Goal: Task Accomplishment & Management: Manage account settings

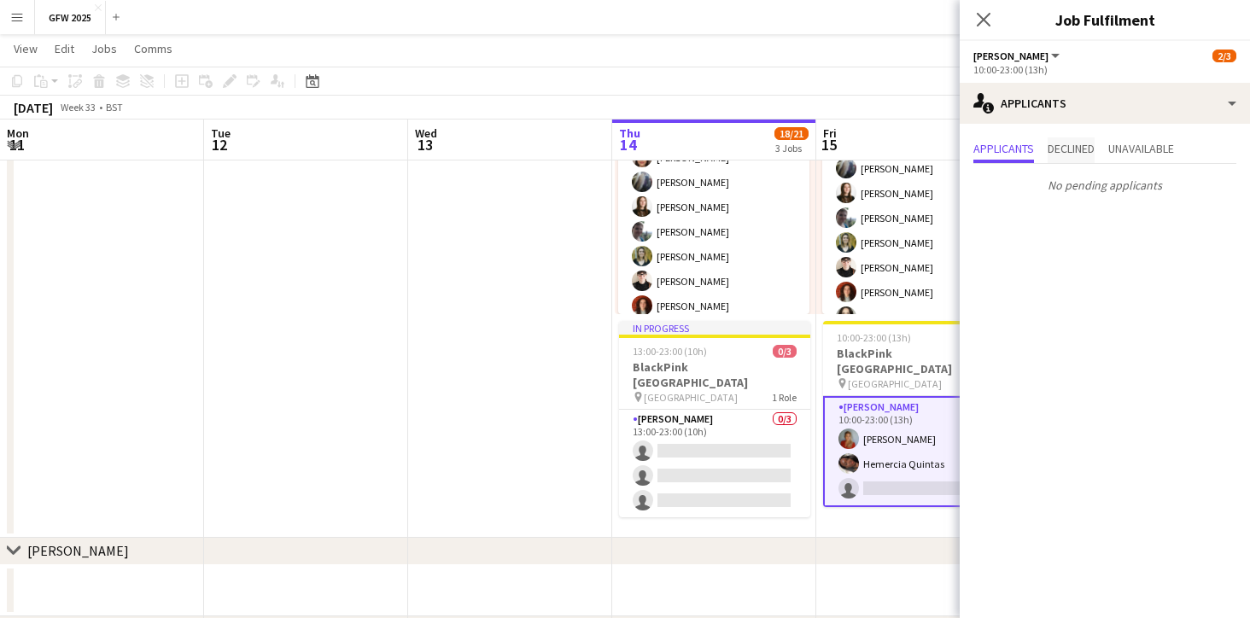
scroll to position [165, 0]
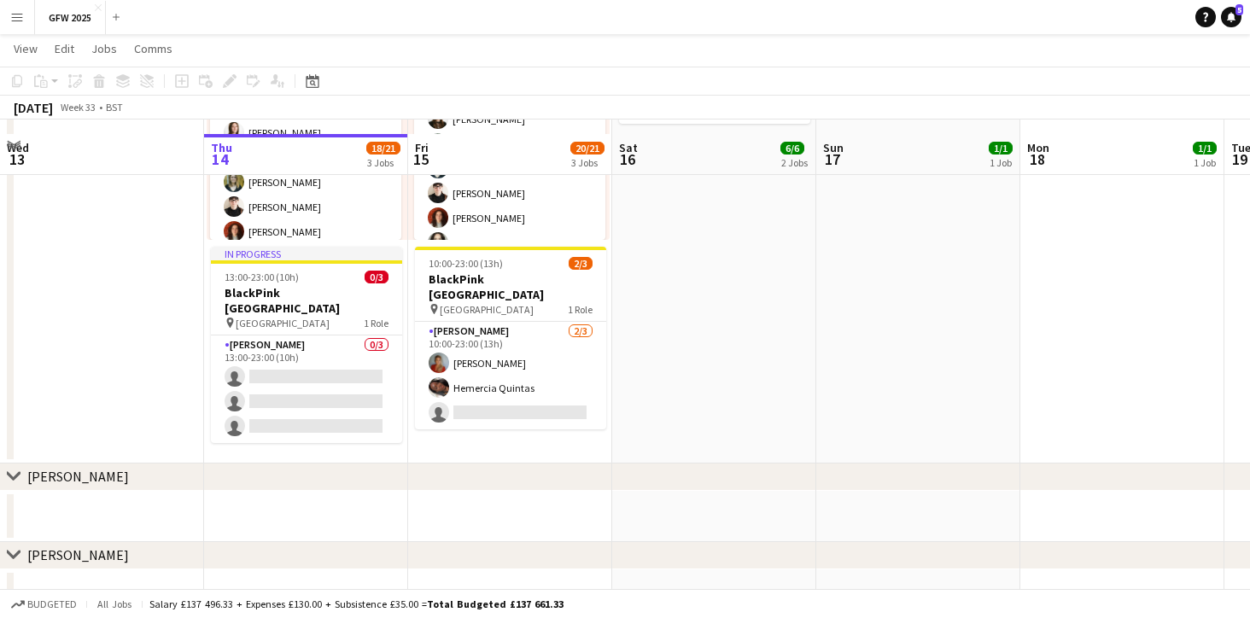
scroll to position [580, 0]
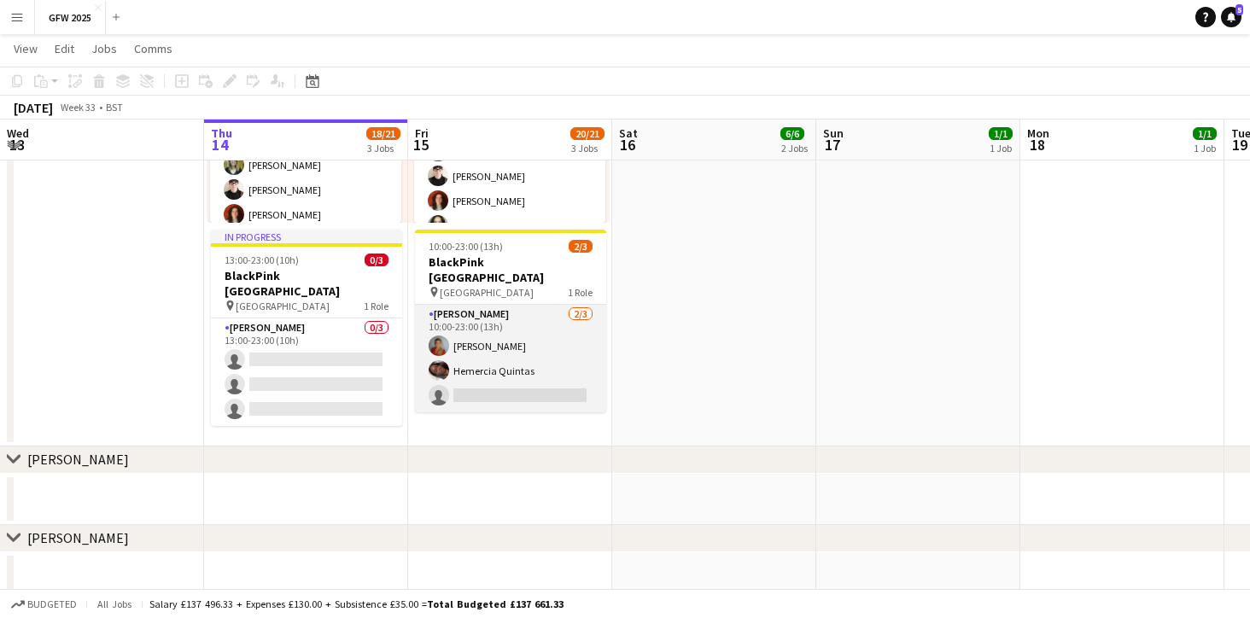
click at [550, 344] on app-card-role "[PERSON_NAME] [DATE] 10:00-23:00 (13h) [PERSON_NAME] [PERSON_NAME] single-neutr…" at bounding box center [510, 359] width 191 height 108
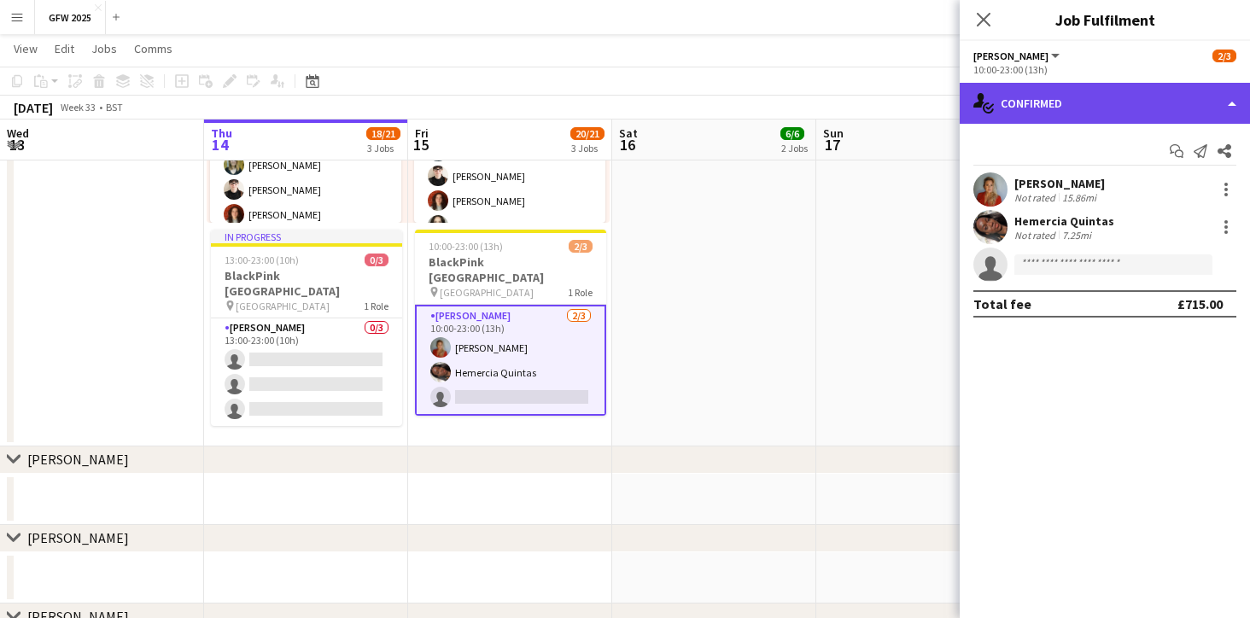
click at [1211, 104] on div "single-neutral-actions-check-2 Confirmed" at bounding box center [1104, 103] width 290 height 41
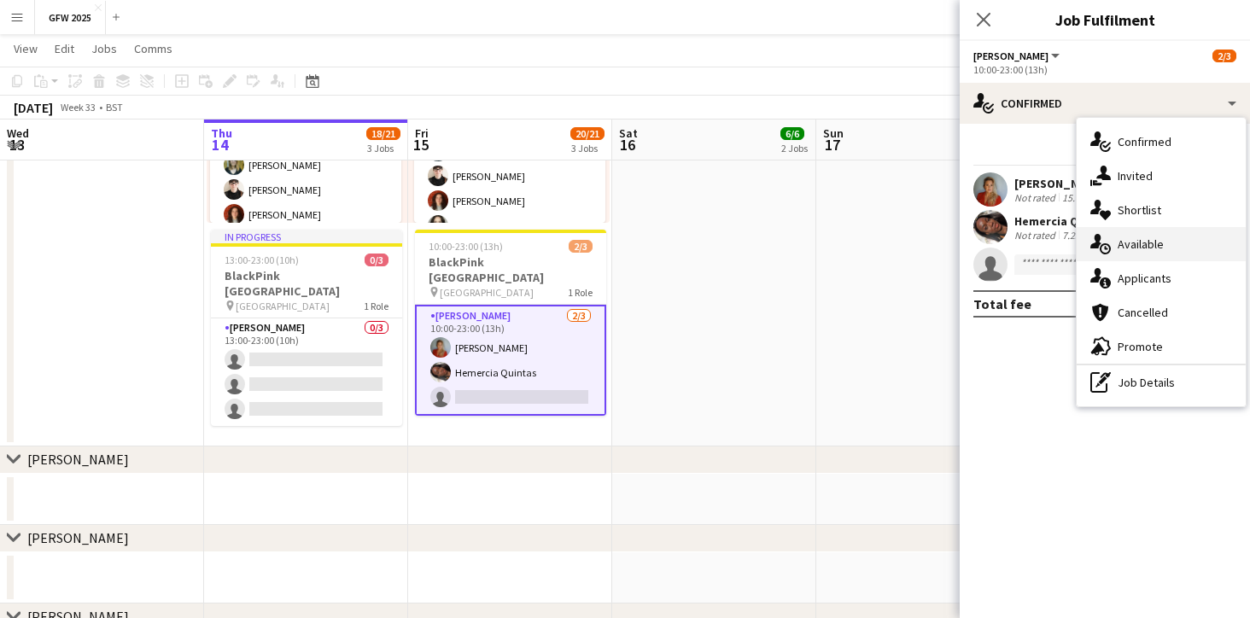
click at [1172, 245] on div "single-neutral-actions-upload Available" at bounding box center [1160, 244] width 169 height 34
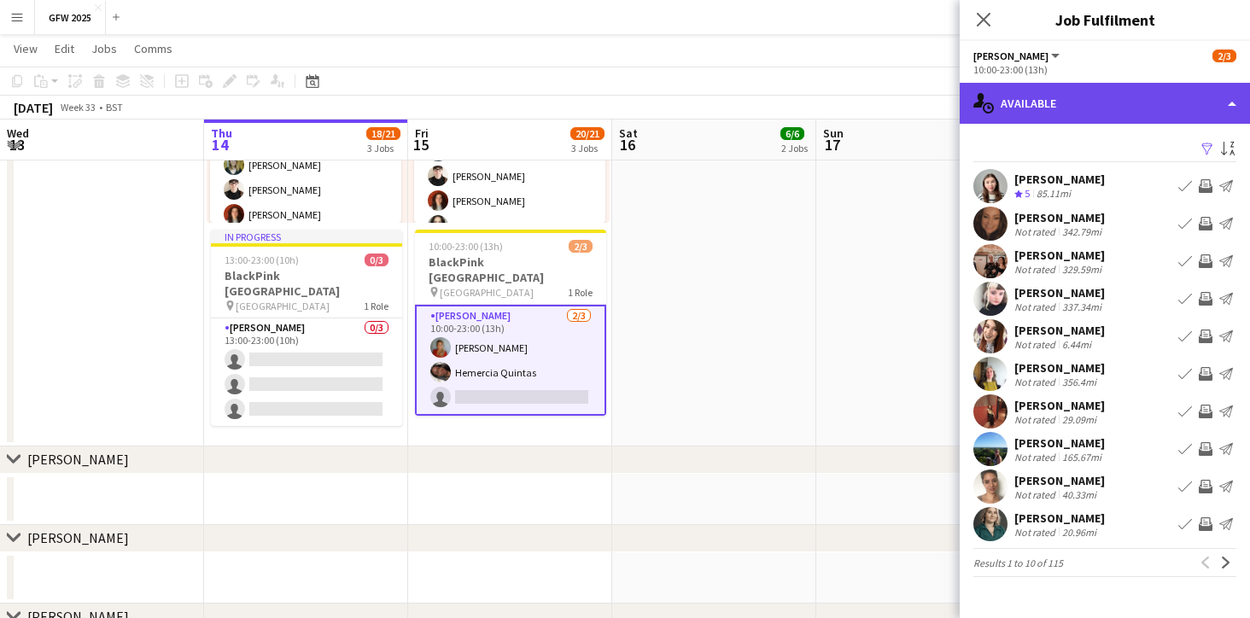
click at [1138, 104] on div "single-neutral-actions-upload Available" at bounding box center [1104, 103] width 290 height 41
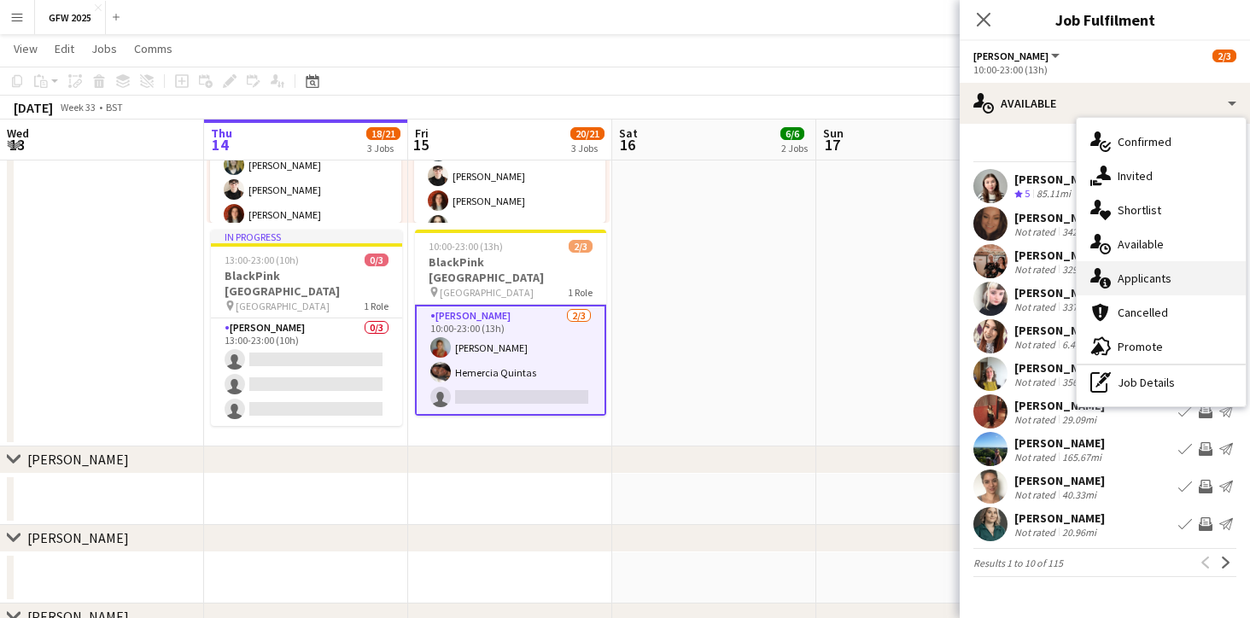
click at [1147, 279] on div "single-neutral-actions-information Applicants" at bounding box center [1160, 278] width 169 height 34
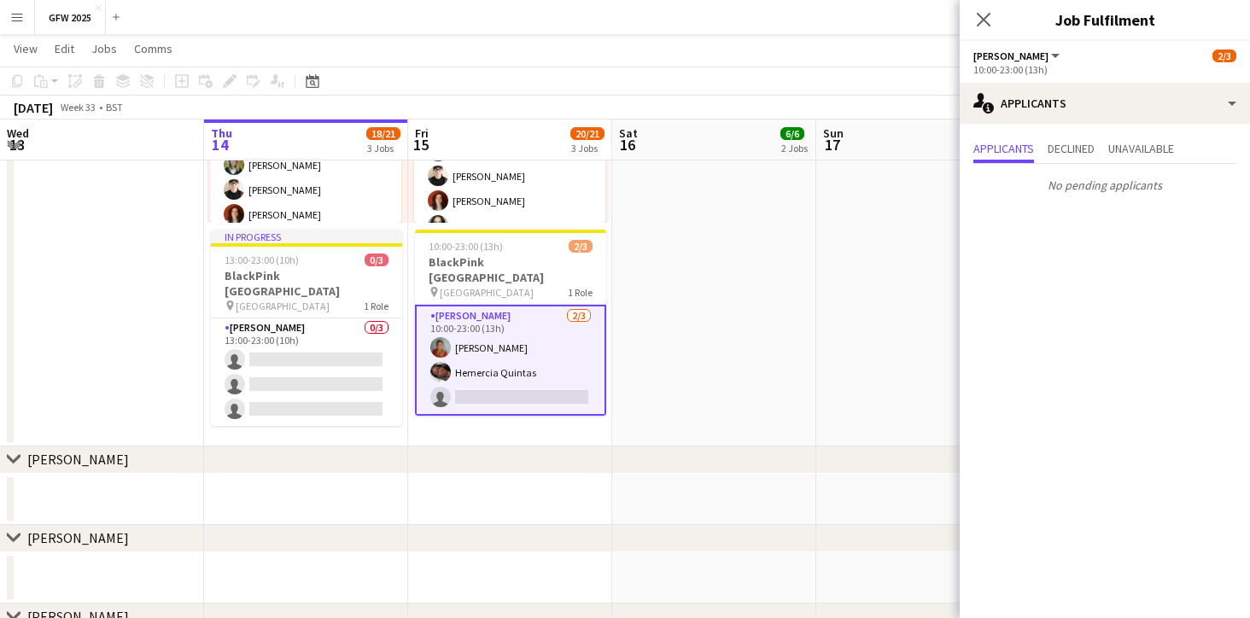
click at [14, 17] on app-icon "Menu" at bounding box center [17, 17] width 14 height 14
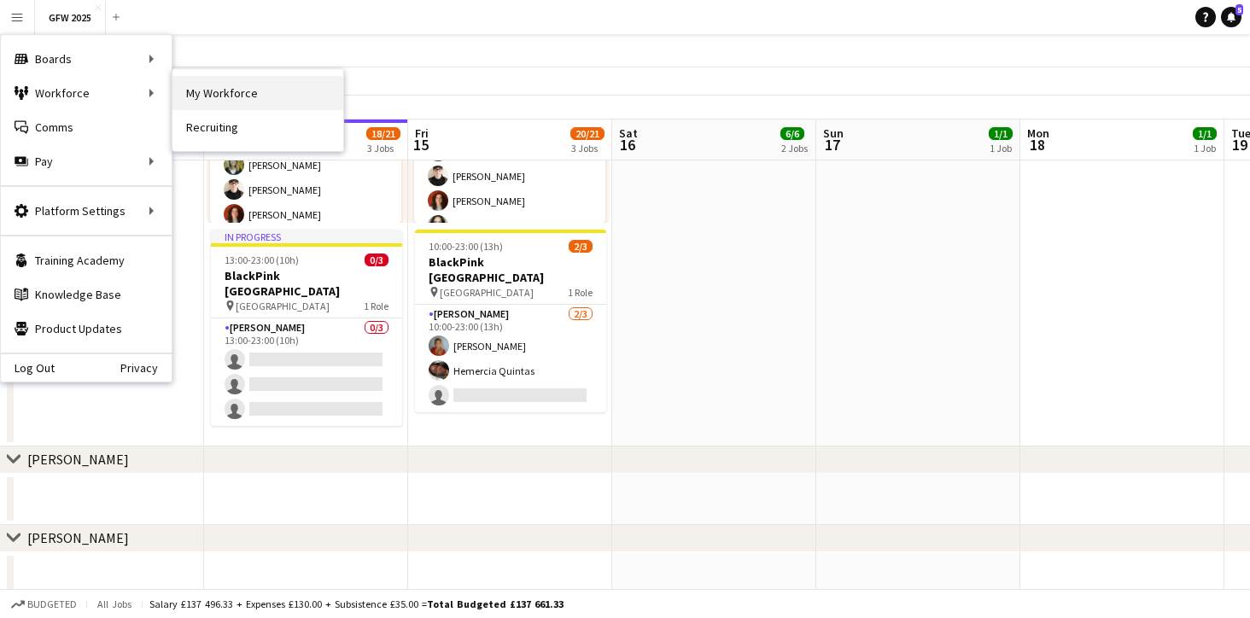
click at [213, 92] on link "My Workforce" at bounding box center [257, 93] width 171 height 34
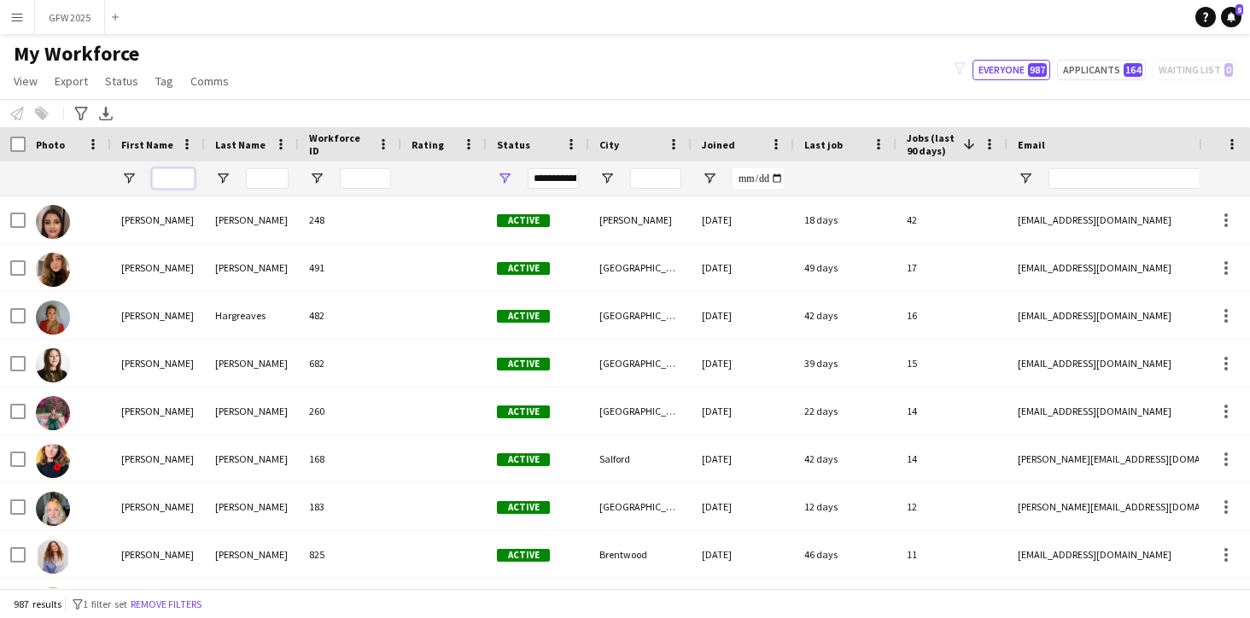
click at [182, 174] on input "First Name Filter Input" at bounding box center [173, 178] width 43 height 20
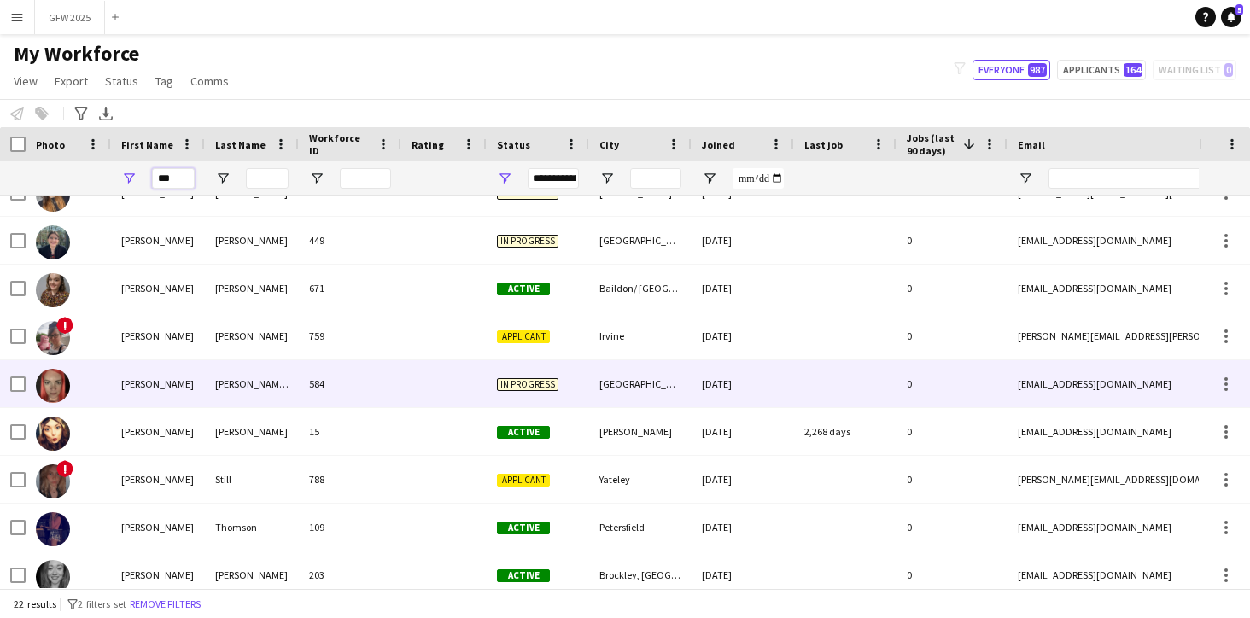
scroll to position [503, 0]
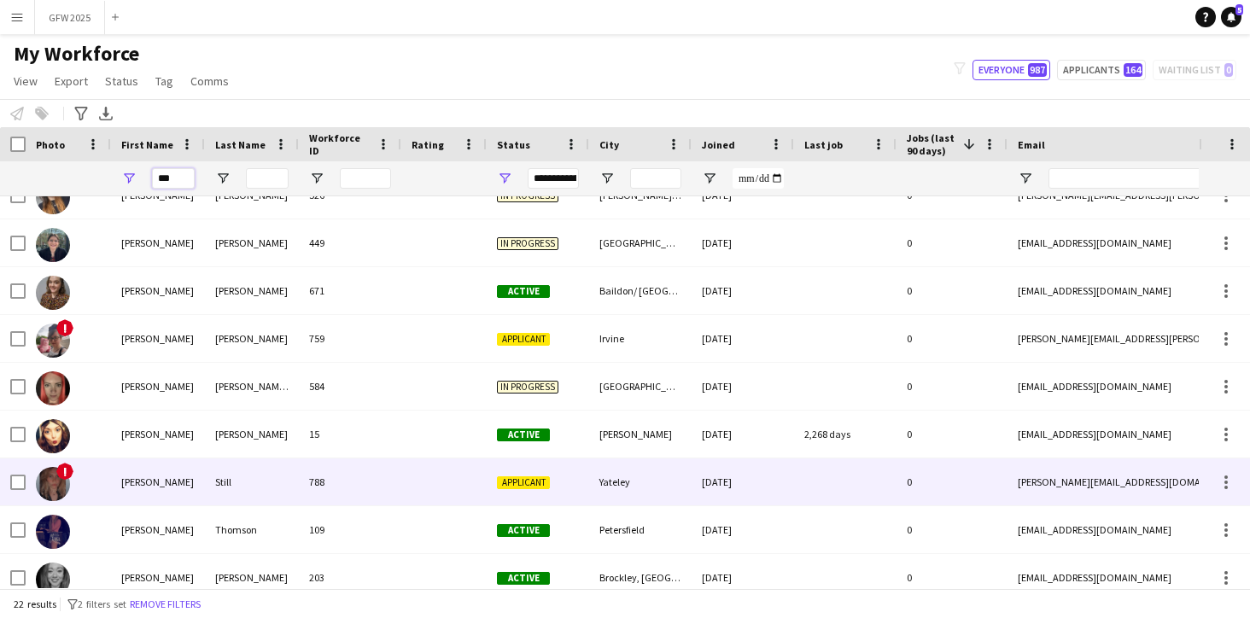
type input "***"
click at [198, 479] on div "[PERSON_NAME]" at bounding box center [158, 481] width 94 height 47
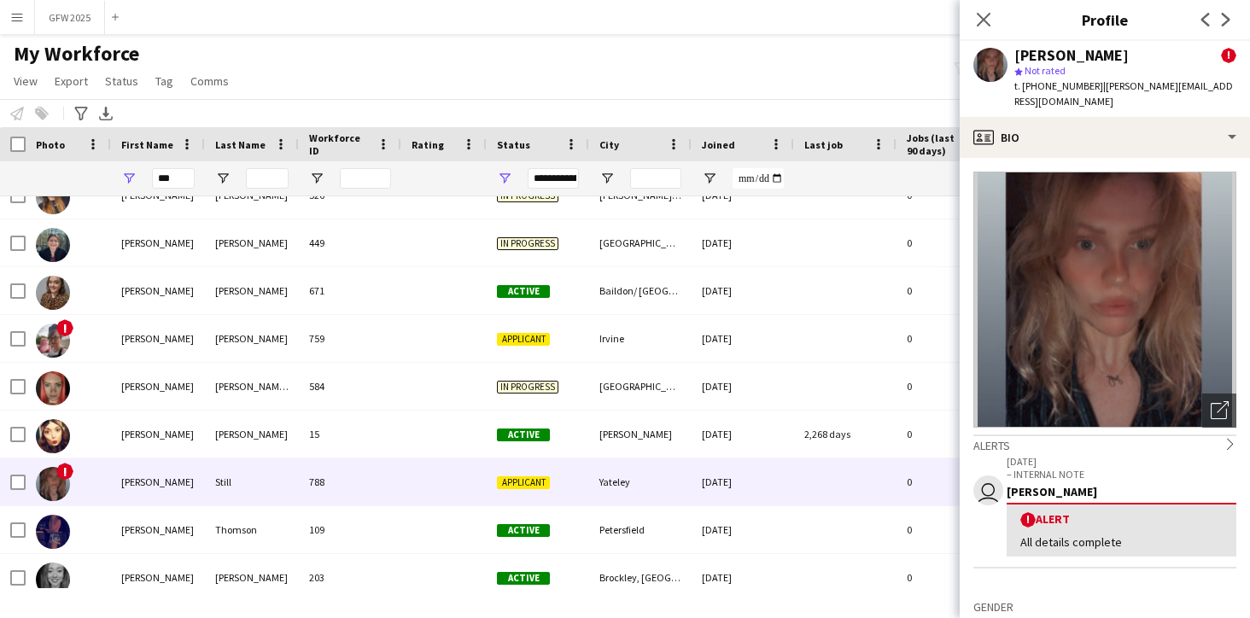
scroll to position [0, 0]
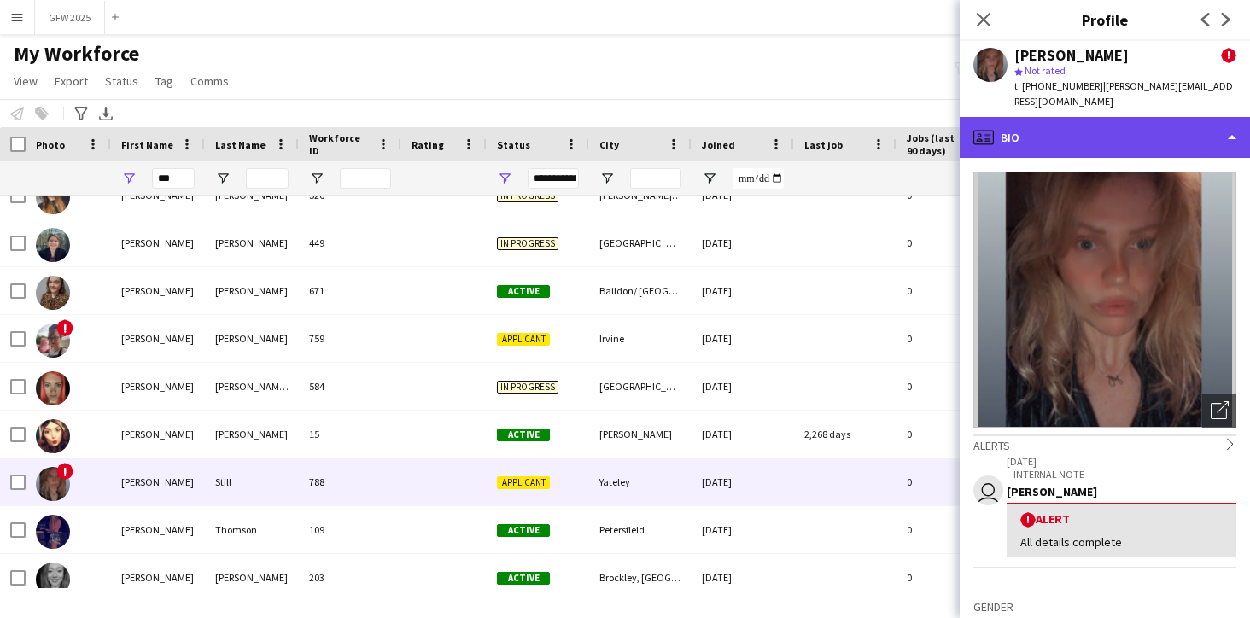
click at [1191, 125] on div "profile Bio" at bounding box center [1104, 137] width 290 height 41
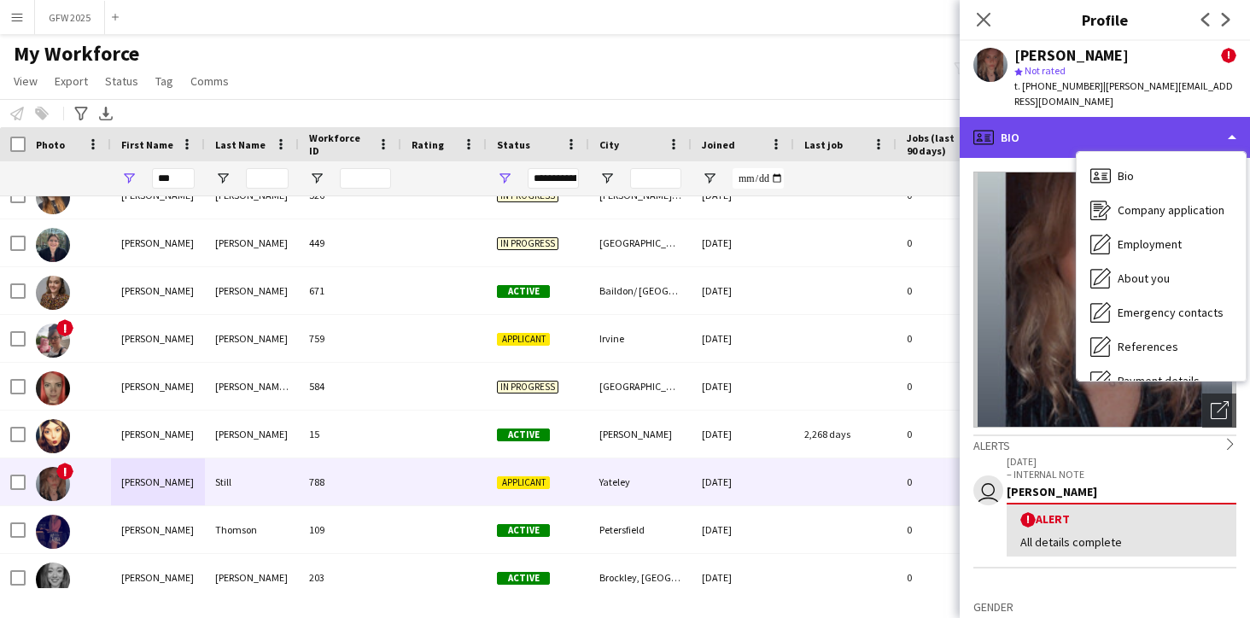
click at [1187, 125] on div "profile Bio" at bounding box center [1104, 137] width 290 height 41
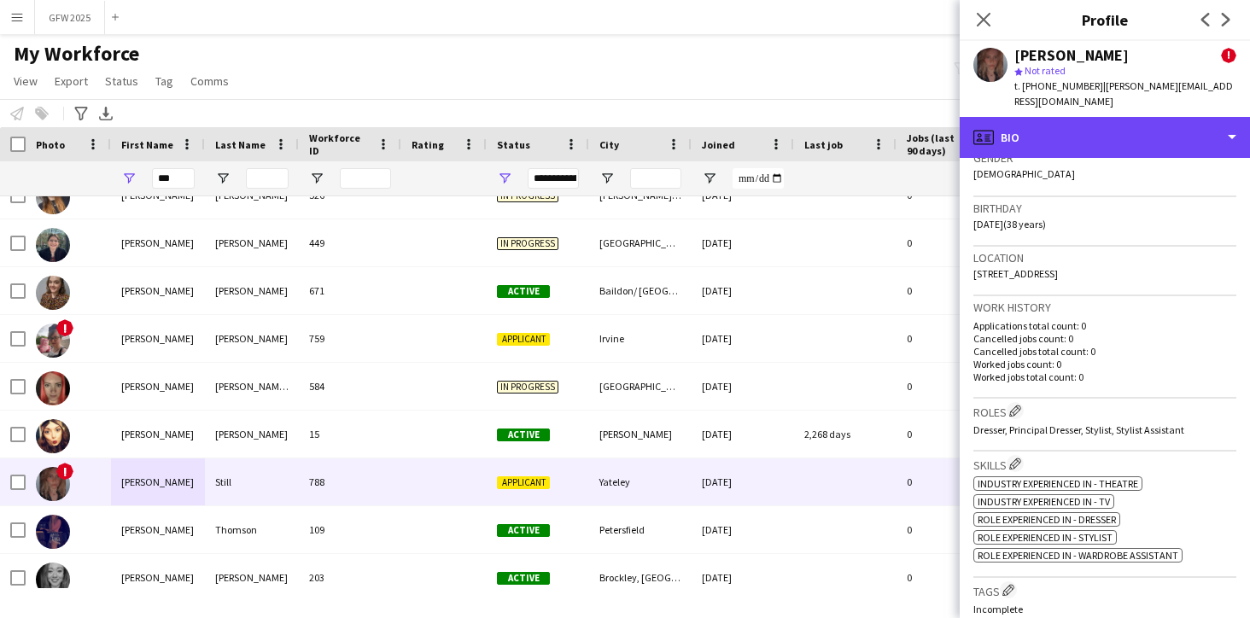
scroll to position [454, 0]
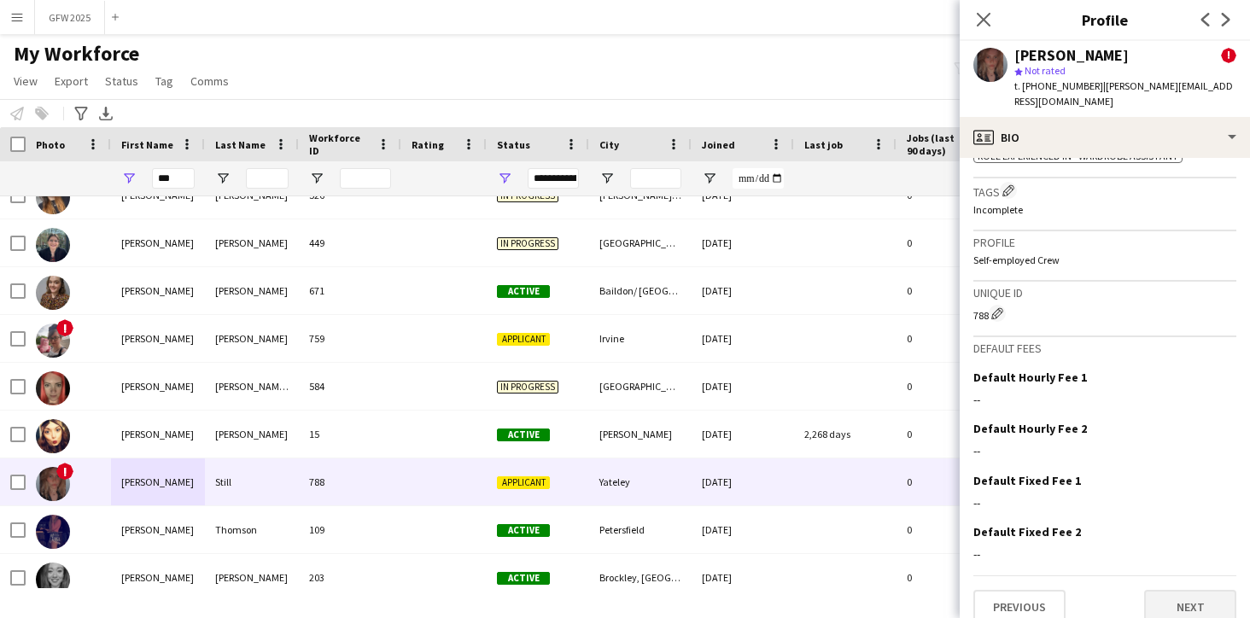
click at [1181, 594] on button "Next" at bounding box center [1190, 607] width 92 height 34
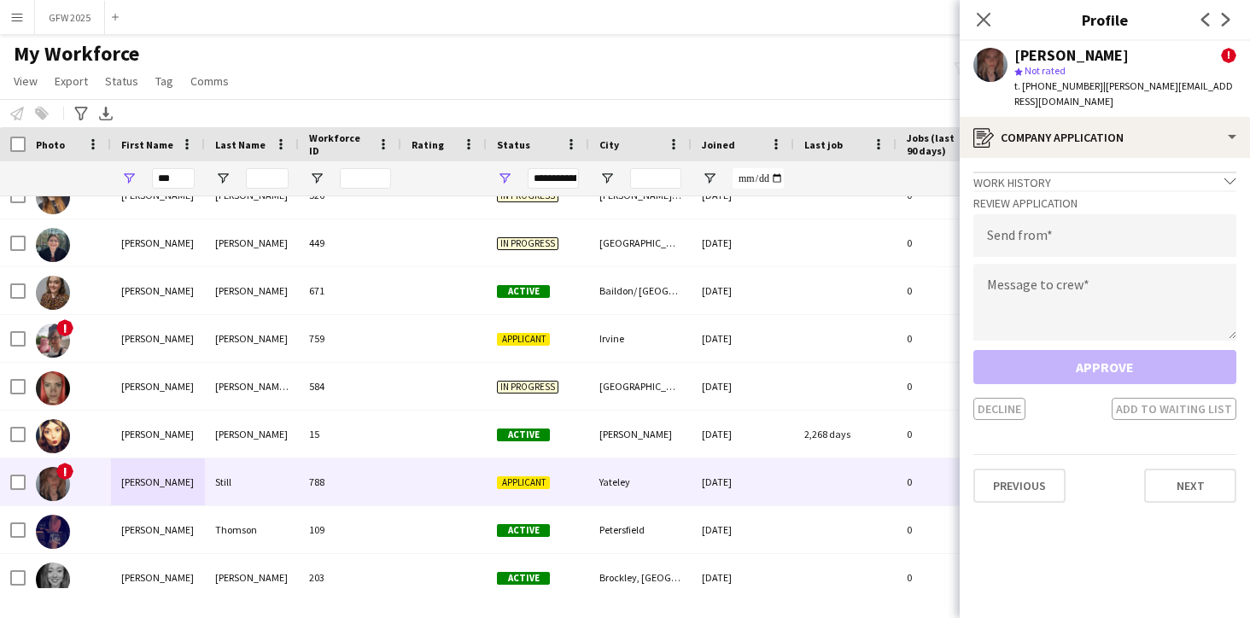
click at [1227, 175] on app-icon "chevron-down" at bounding box center [1230, 182] width 12 height 15
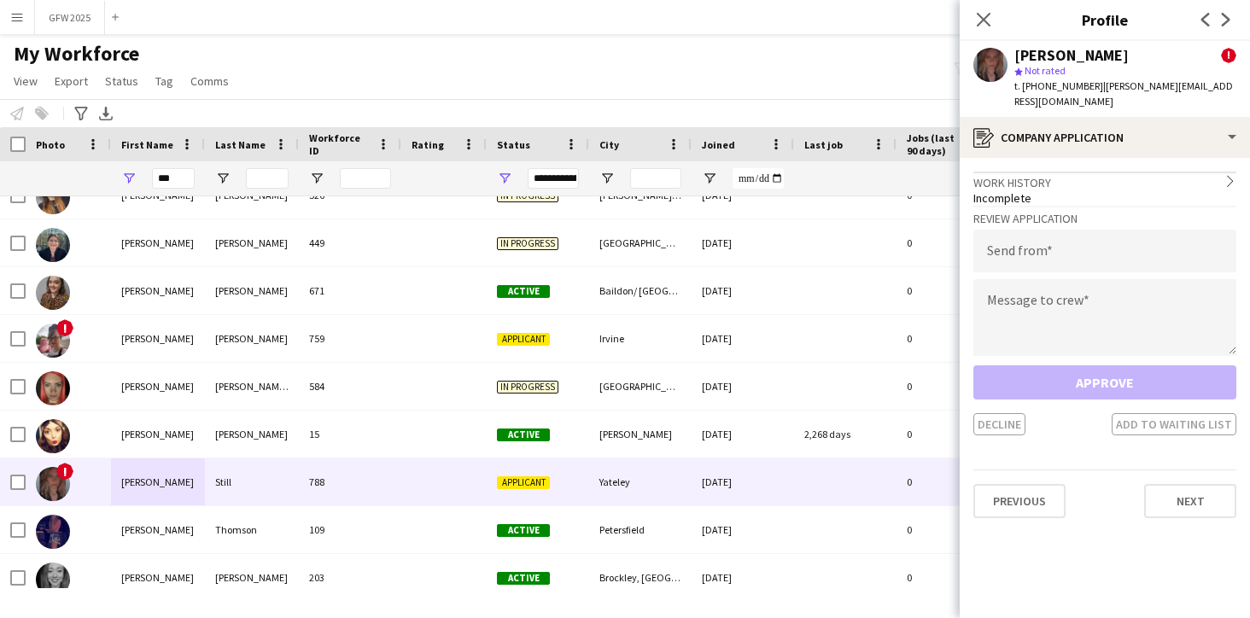
click at [1227, 175] on app-icon "chevron-right" at bounding box center [1230, 182] width 12 height 15
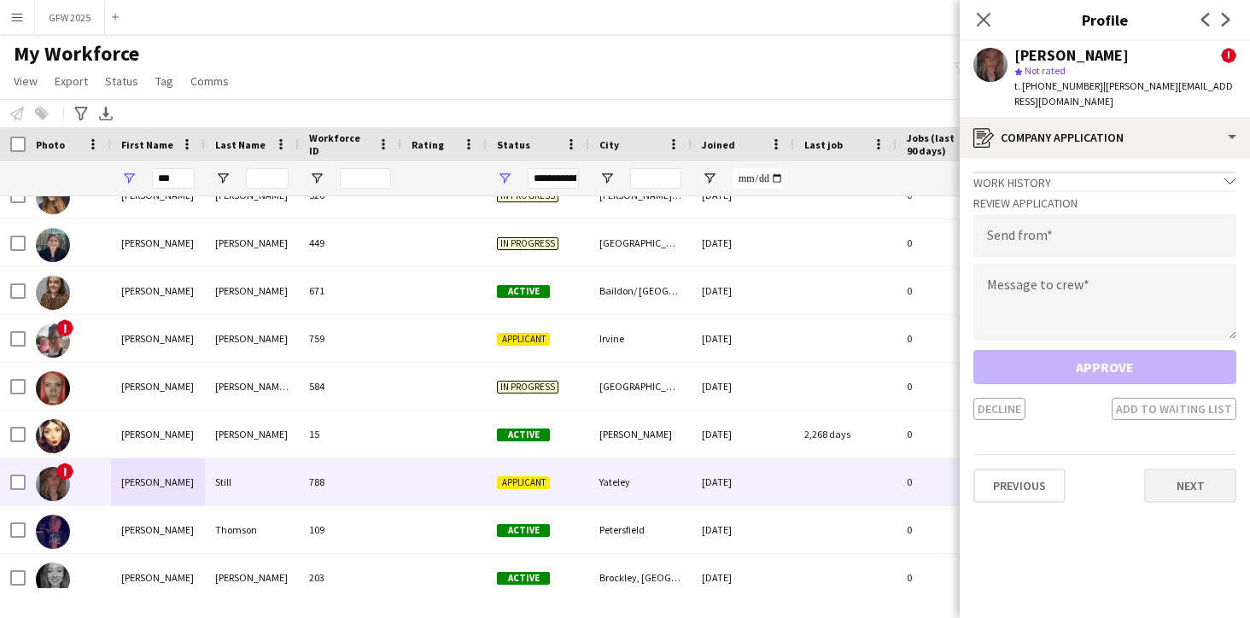
click at [1184, 469] on button "Next" at bounding box center [1190, 486] width 92 height 34
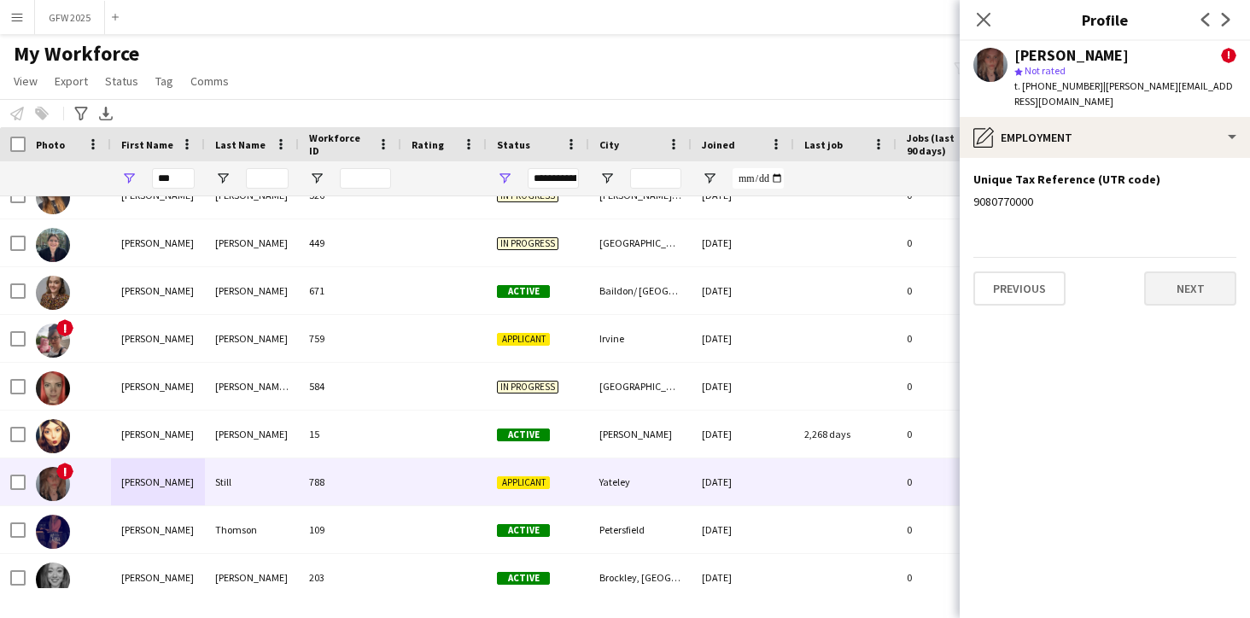
click at [1180, 271] on button "Next" at bounding box center [1190, 288] width 92 height 34
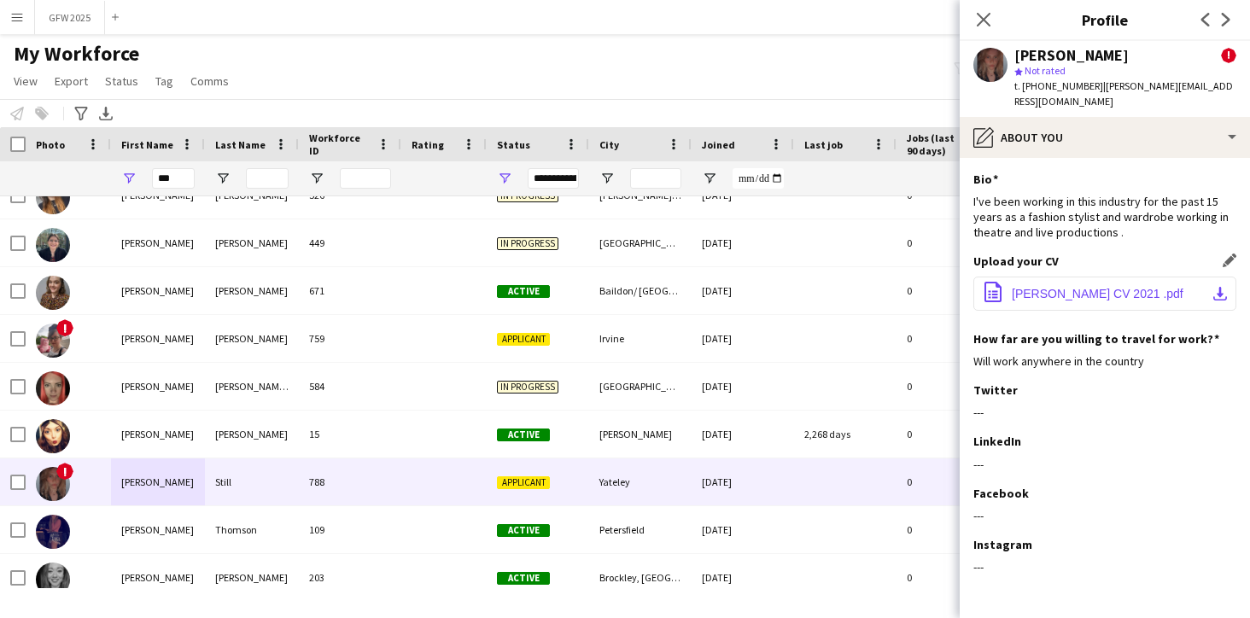
click at [1110, 287] on span "[PERSON_NAME] CV 2021 .pdf" at bounding box center [1097, 294] width 172 height 14
click at [1169, 285] on button "office-file-sheet [PERSON_NAME] CV 2021 .pdf download-bottom" at bounding box center [1104, 294] width 263 height 34
click at [982, 16] on icon "Close pop-in" at bounding box center [983, 19] width 16 height 16
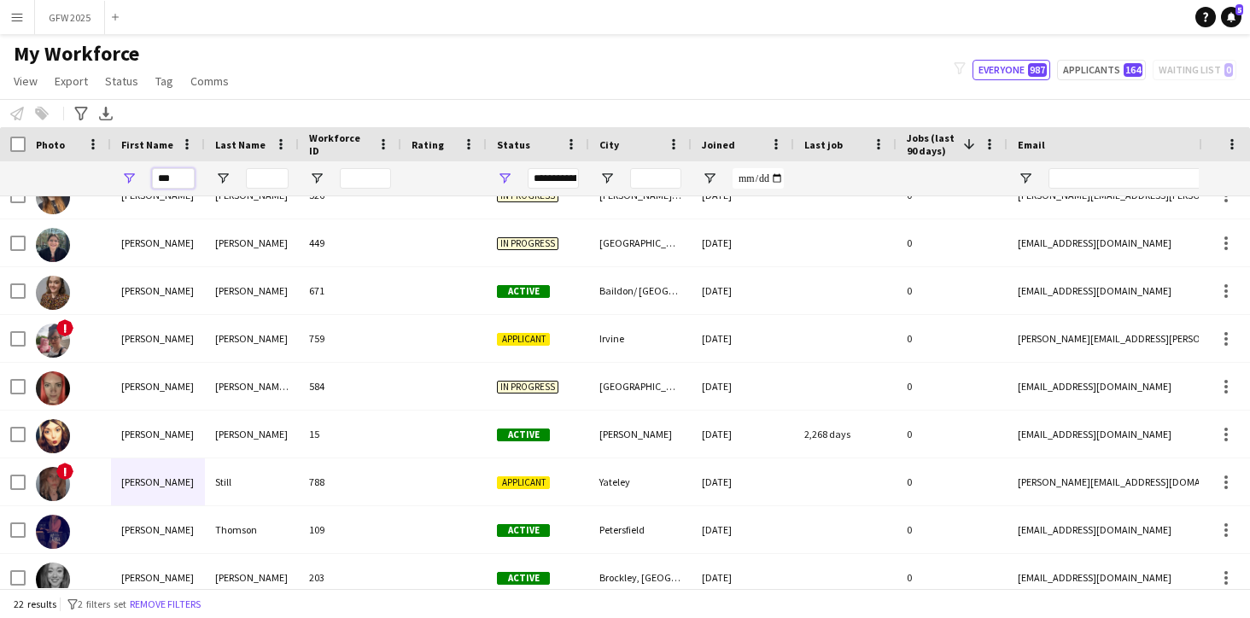
click at [182, 178] on input "***" at bounding box center [173, 178] width 43 height 20
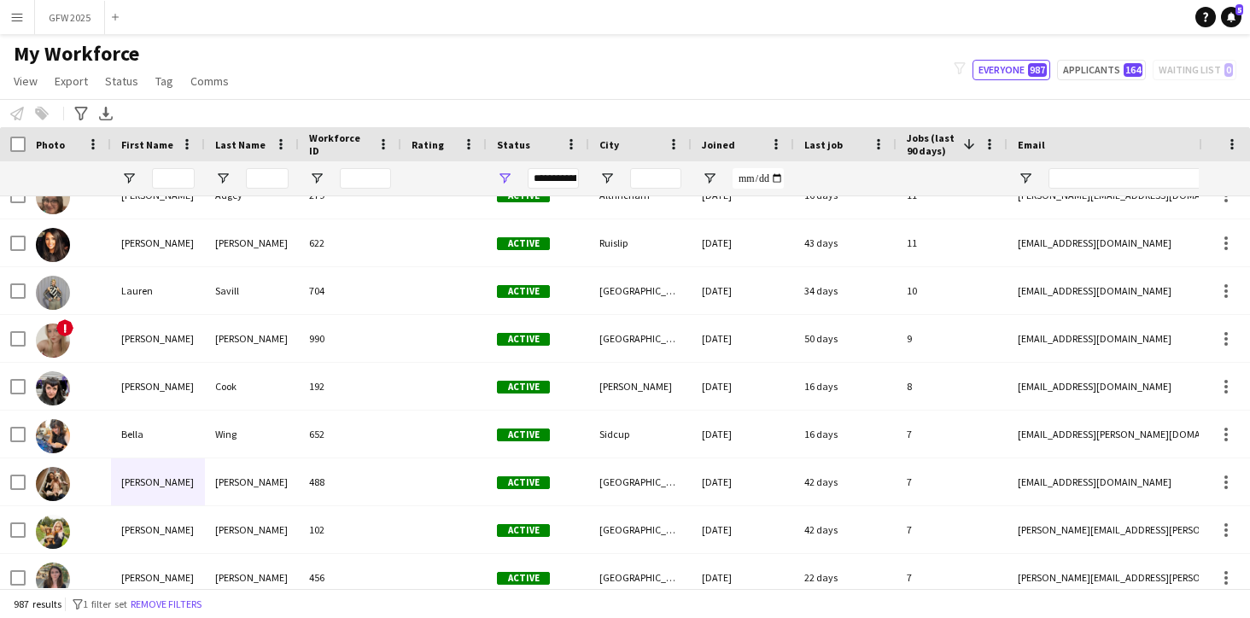
click at [744, 143] on div "Joined" at bounding box center [732, 144] width 61 height 26
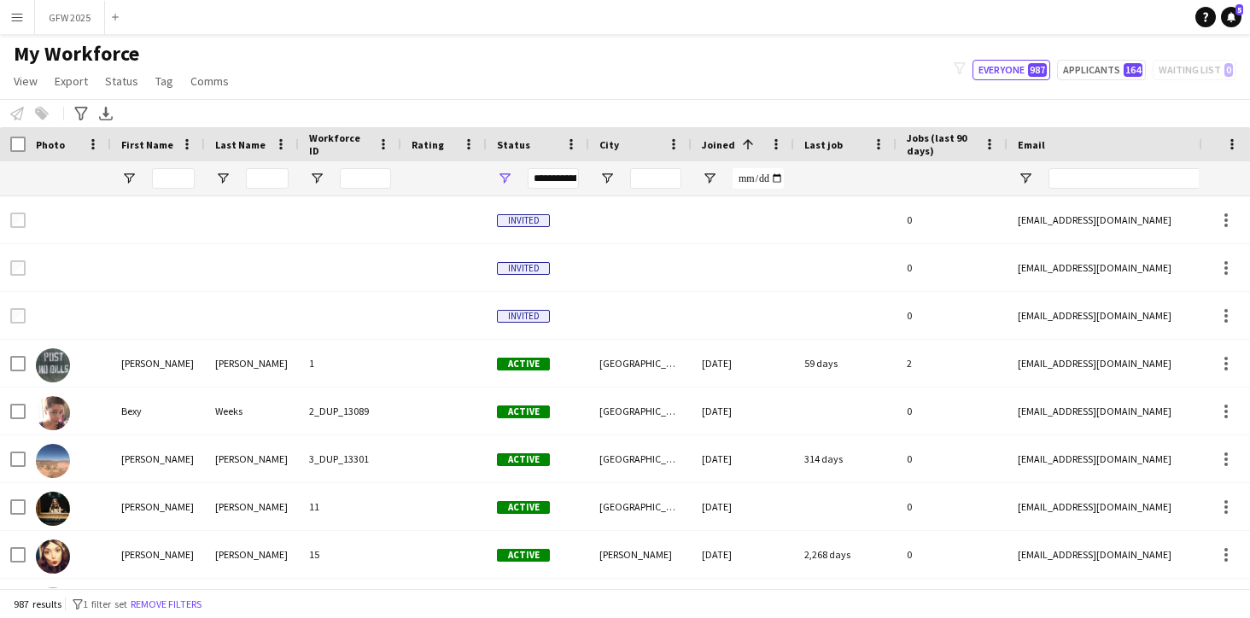
scroll to position [0, 0]
click at [746, 140] on span at bounding box center [747, 144] width 15 height 15
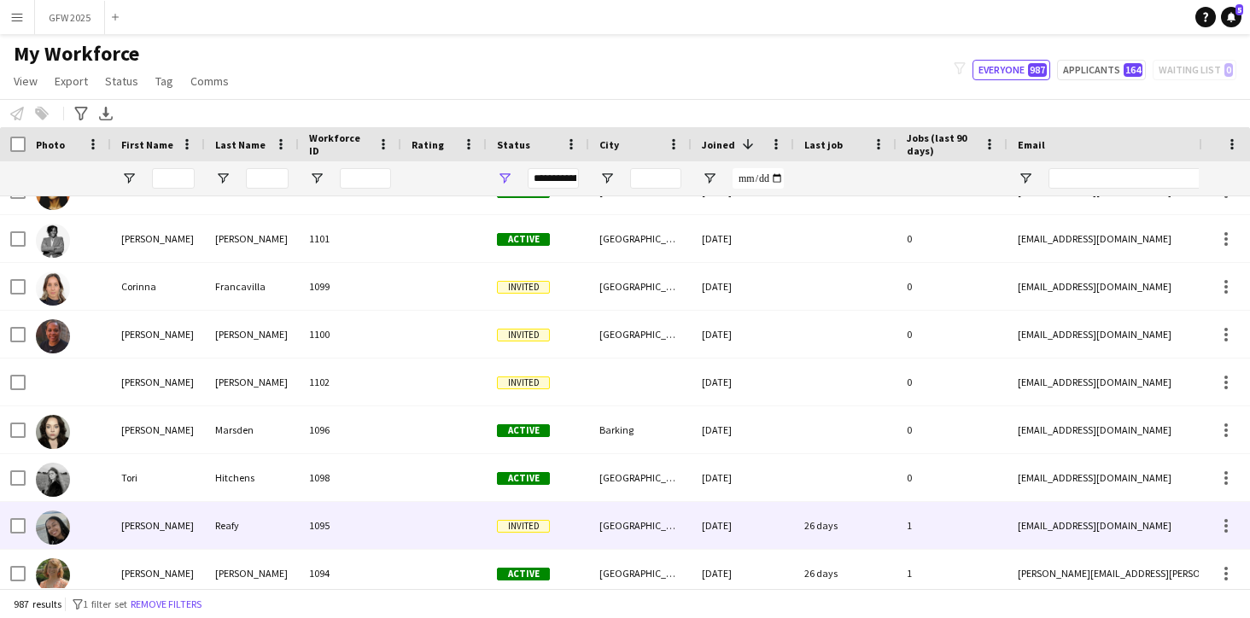
scroll to position [128, 0]
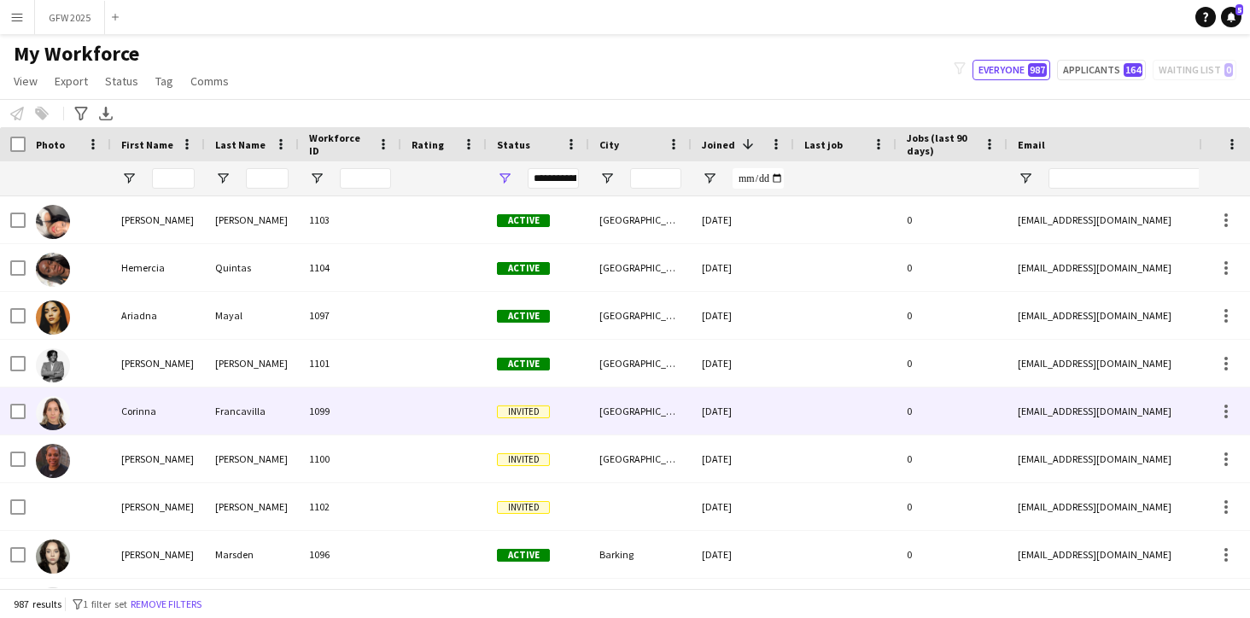
click at [782, 411] on div "[DATE]" at bounding box center [742, 411] width 102 height 47
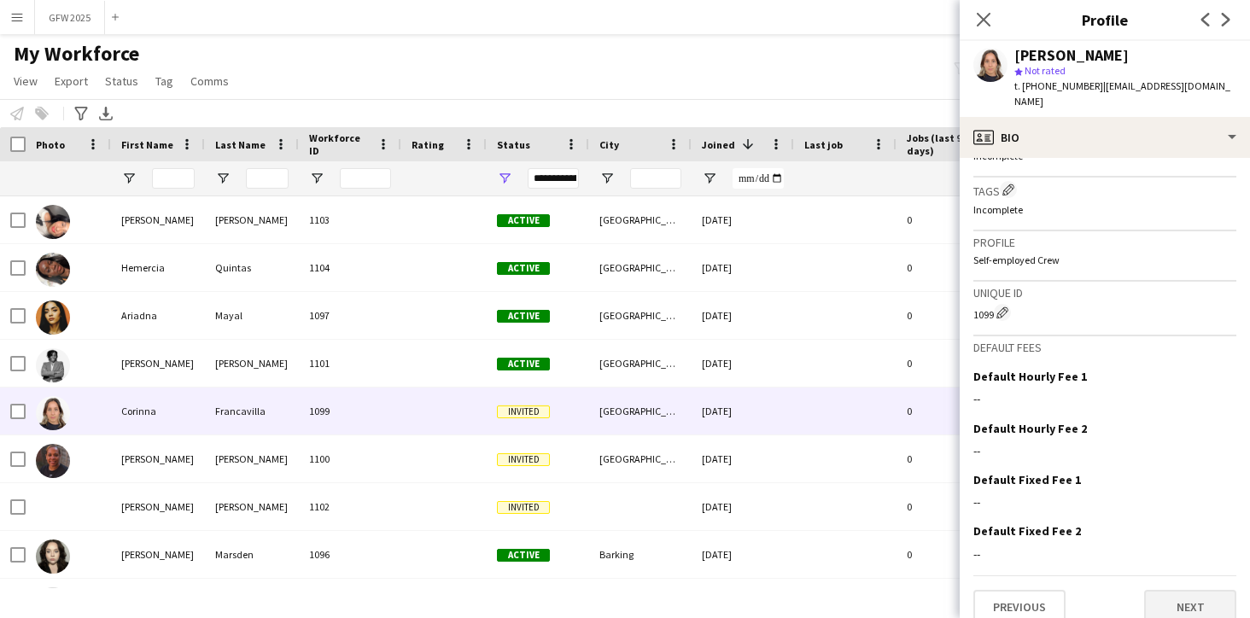
click at [1196, 590] on button "Next" at bounding box center [1190, 607] width 92 height 34
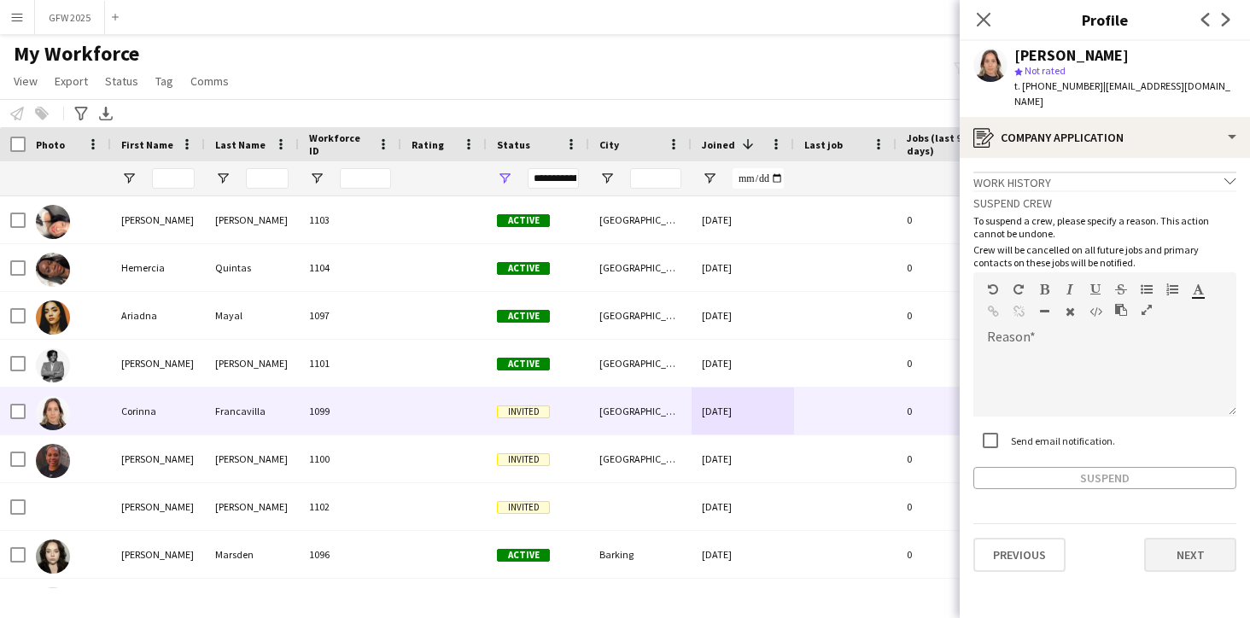
click at [1188, 539] on button "Next" at bounding box center [1190, 555] width 92 height 34
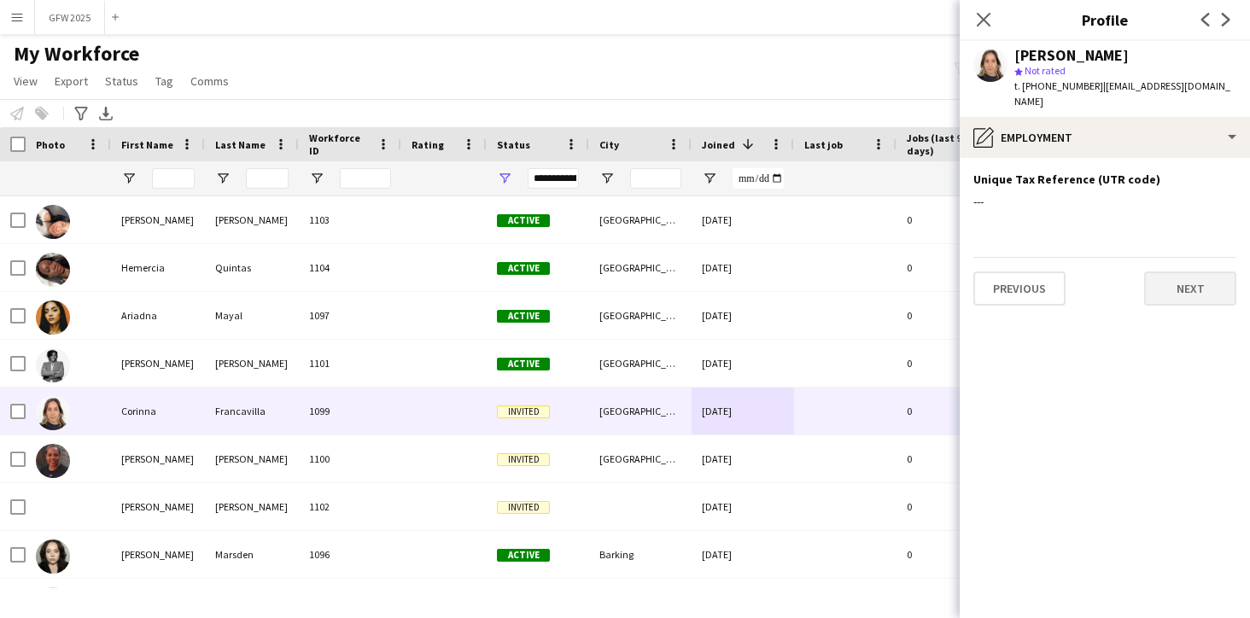
click at [1193, 271] on button "Next" at bounding box center [1190, 288] width 92 height 34
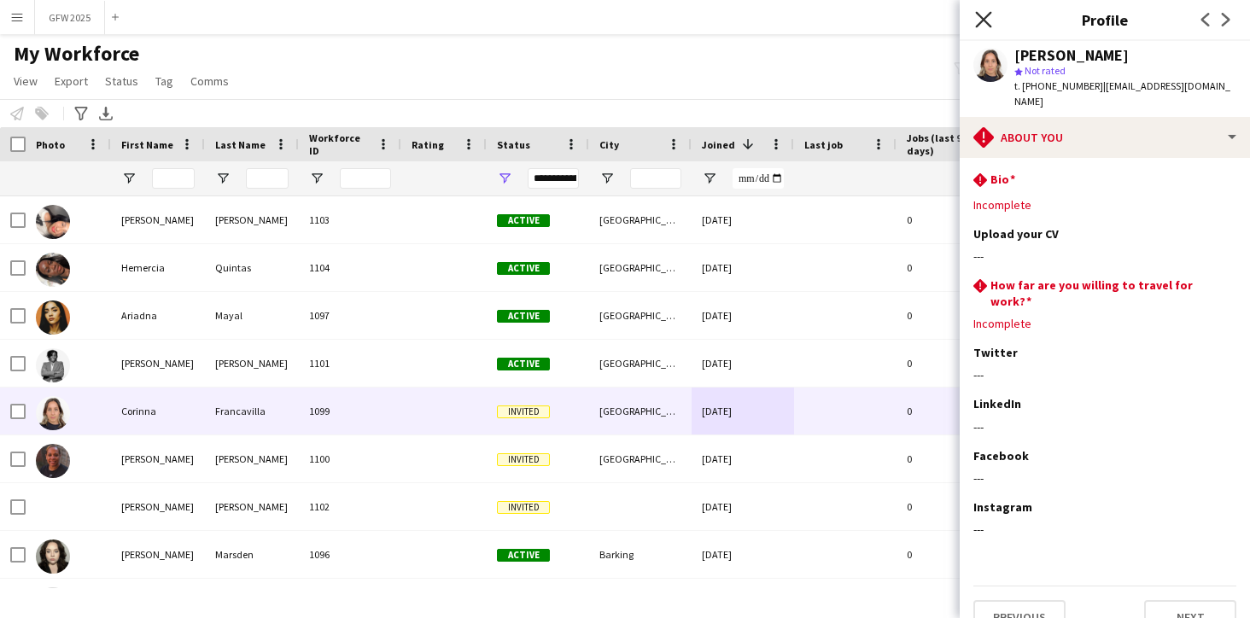
click at [985, 16] on icon "Close pop-in" at bounding box center [983, 19] width 16 height 16
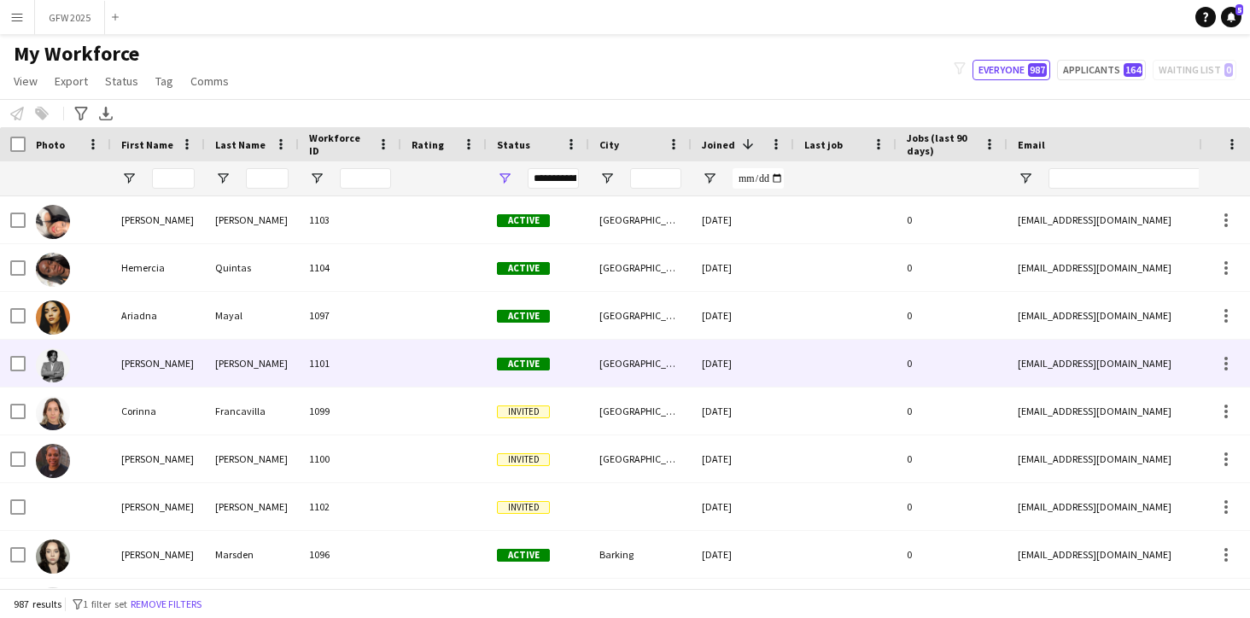
click at [847, 351] on div at bounding box center [845, 363] width 102 height 47
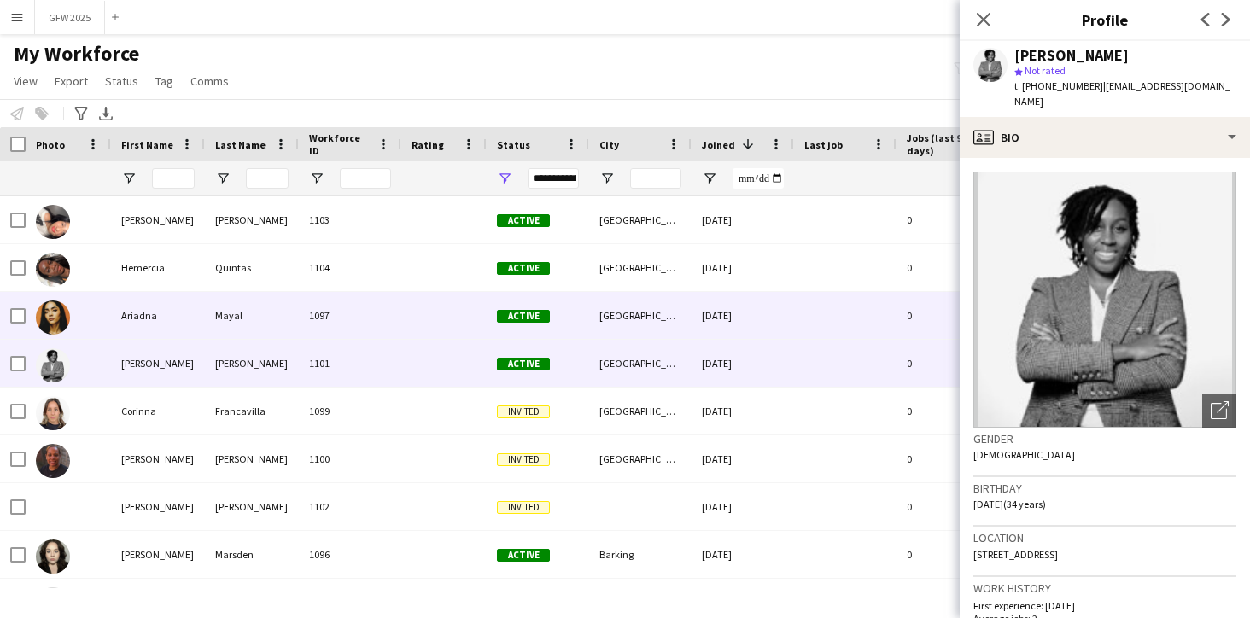
click at [831, 324] on div at bounding box center [845, 315] width 102 height 47
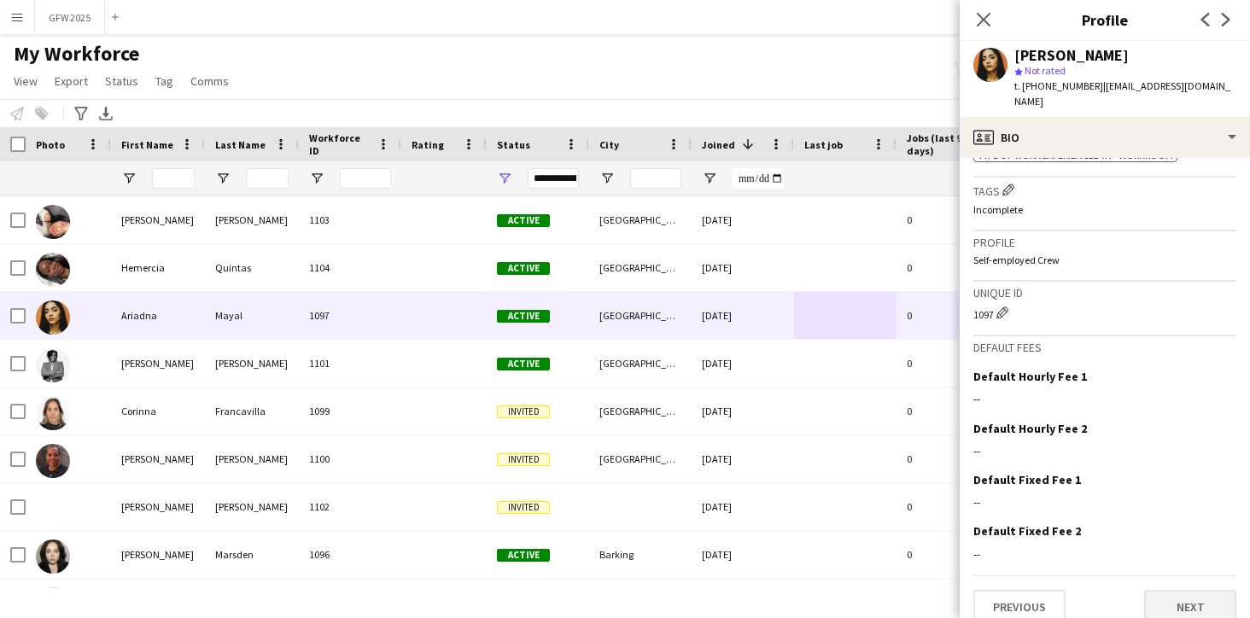
click at [1171, 590] on button "Next" at bounding box center [1190, 607] width 92 height 34
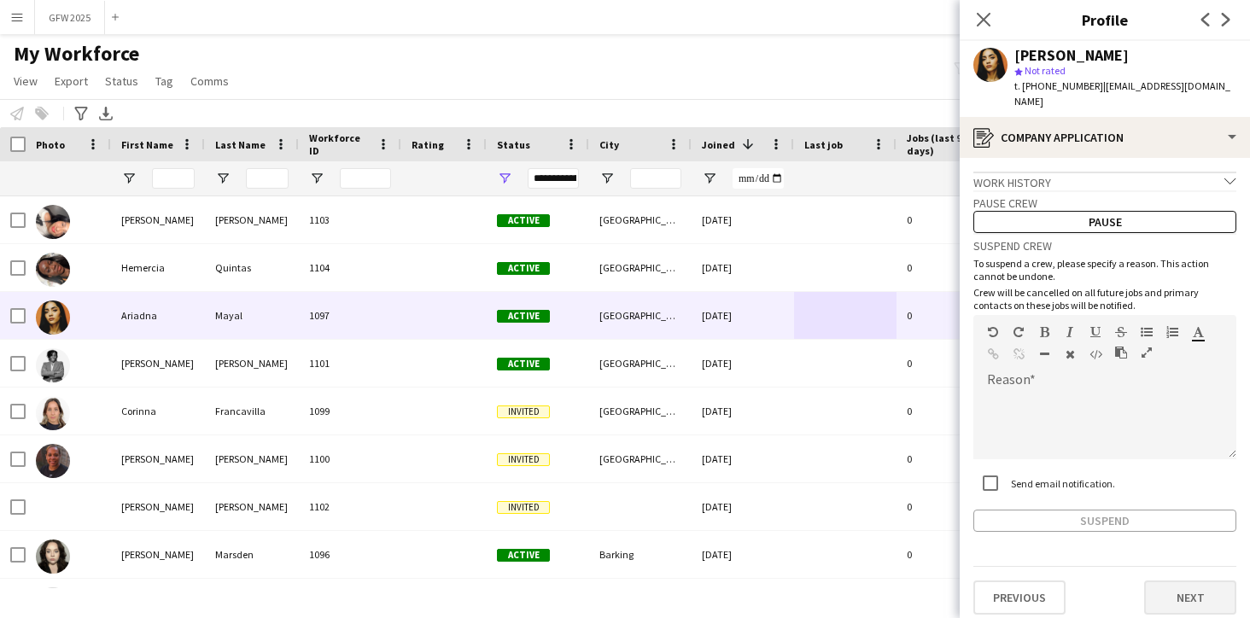
click at [1189, 580] on button "Next" at bounding box center [1190, 597] width 92 height 34
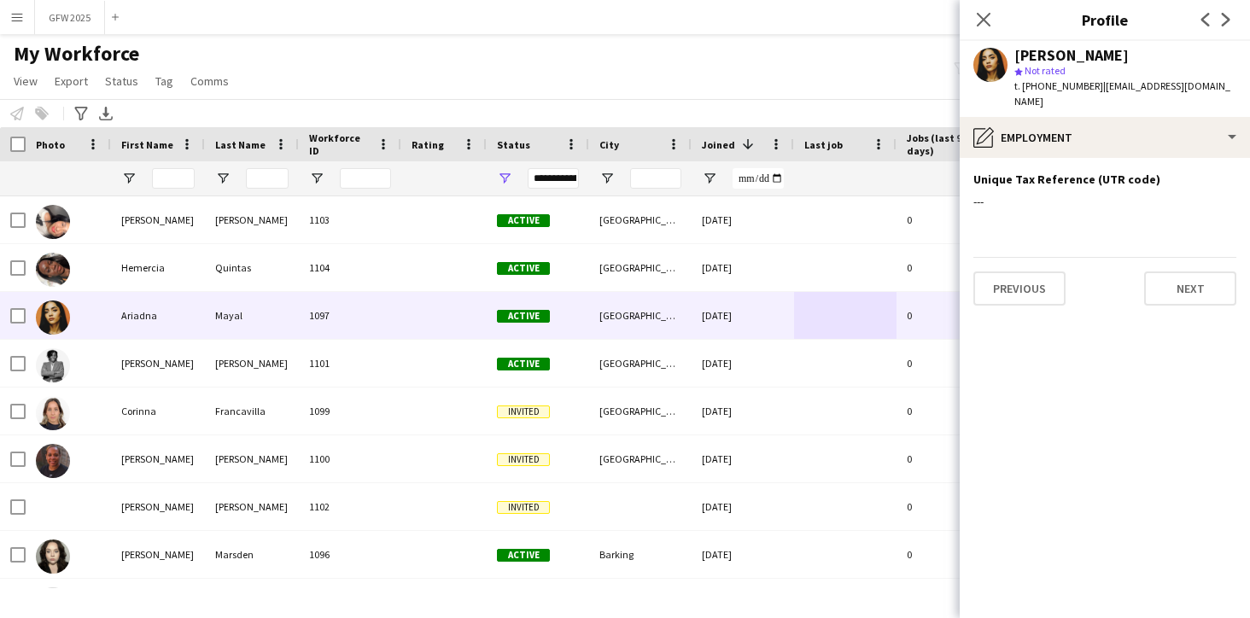
click at [1189, 580] on app-section-data-types "Unique Tax Reference (UTR code) Edit this field --- Previous Next" at bounding box center [1104, 388] width 290 height 460
click at [1210, 283] on button "Next" at bounding box center [1190, 288] width 92 height 34
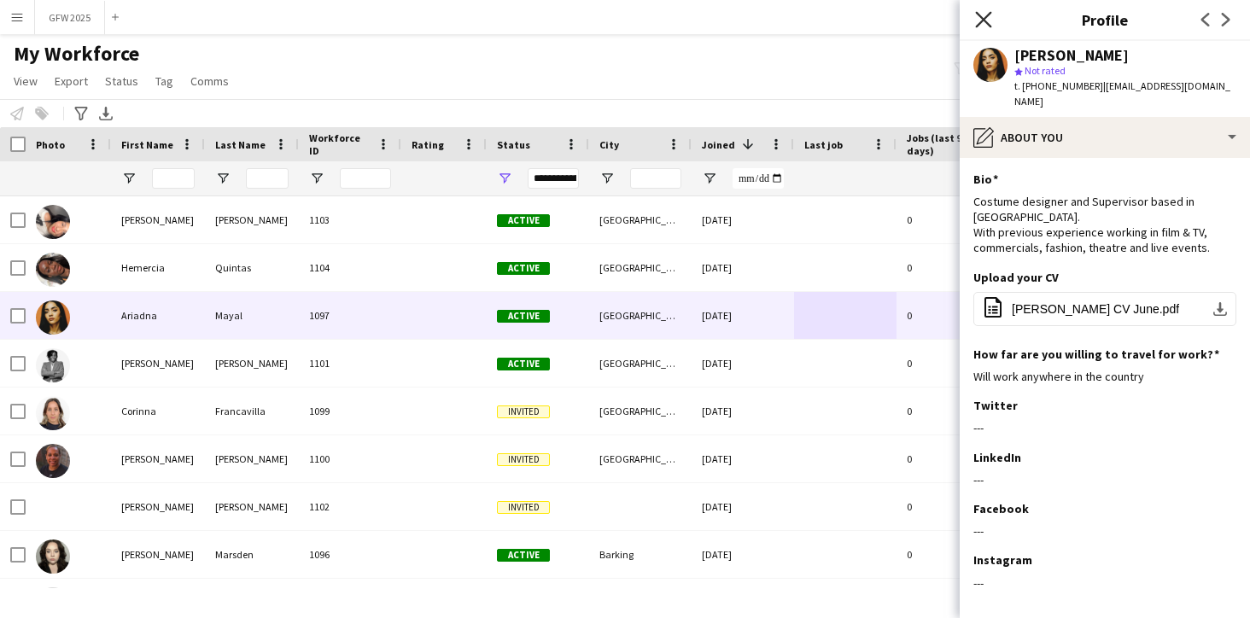
click at [984, 21] on icon at bounding box center [983, 19] width 16 height 16
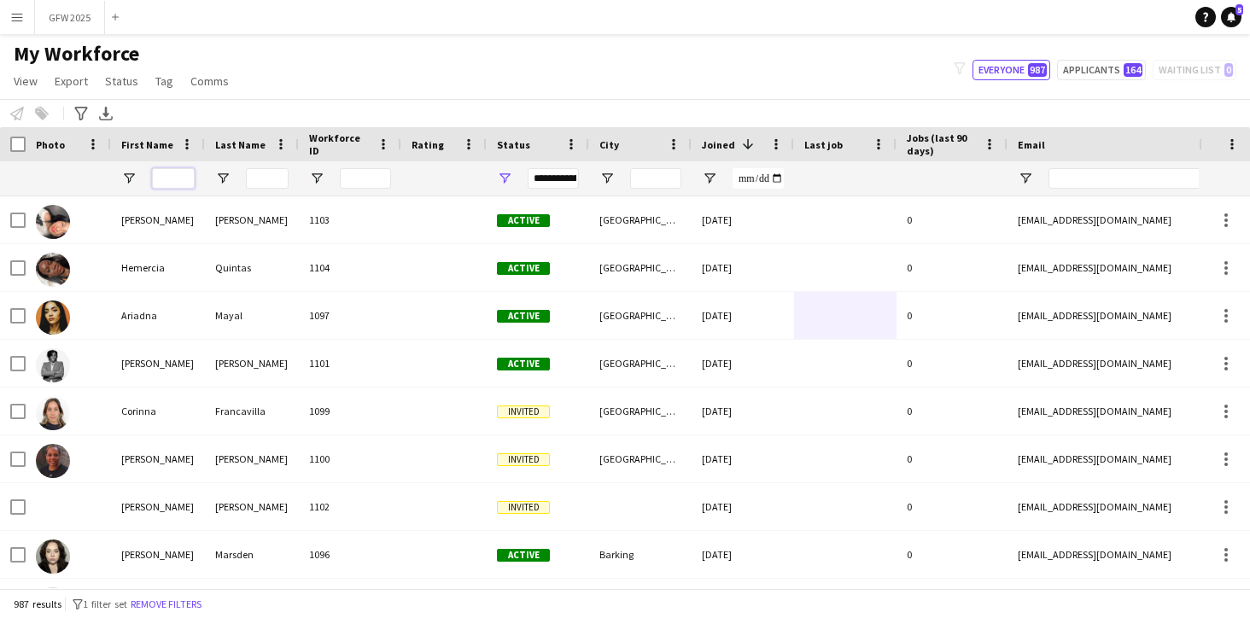
click at [180, 176] on input "First Name Filter Input" at bounding box center [173, 178] width 43 height 20
click at [180, 178] on input "First Name Filter Input" at bounding box center [173, 178] width 43 height 20
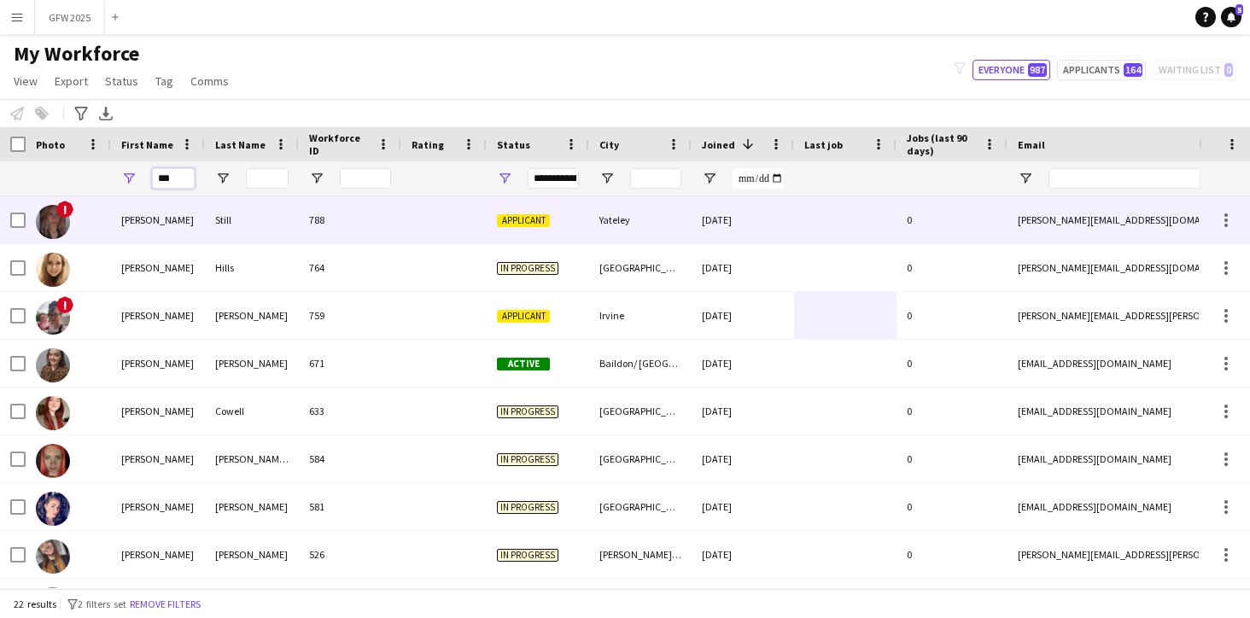
type input "***"
click at [372, 219] on div "788" at bounding box center [350, 219] width 102 height 47
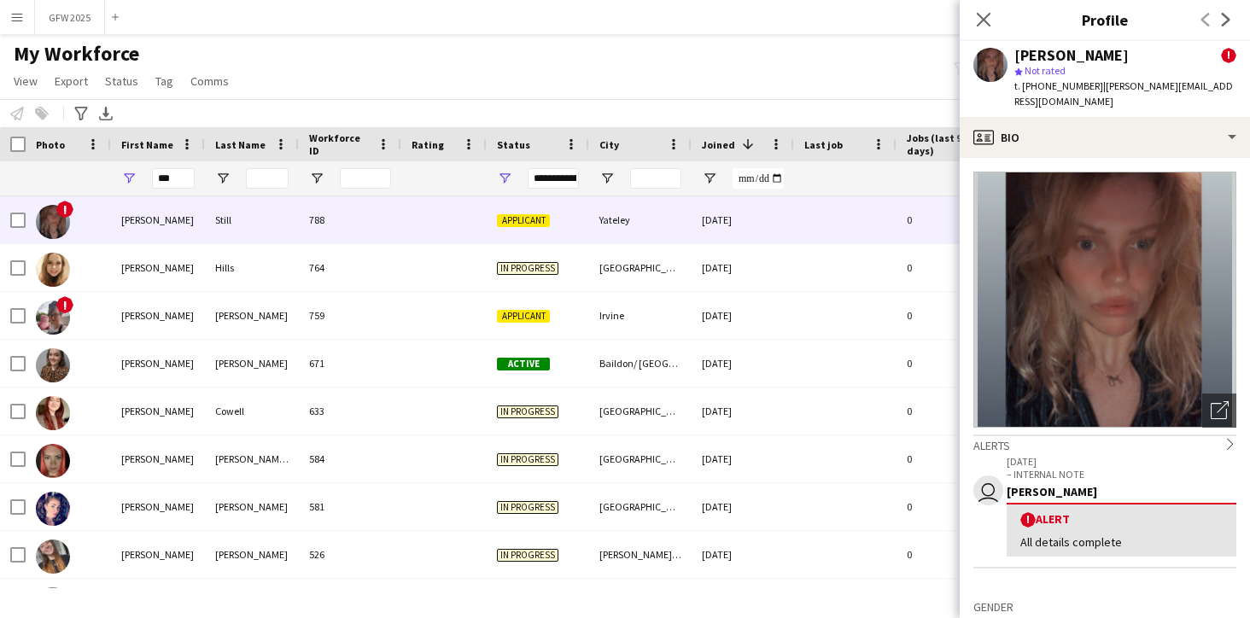
scroll to position [0, 0]
click at [981, 16] on icon at bounding box center [983, 19] width 16 height 16
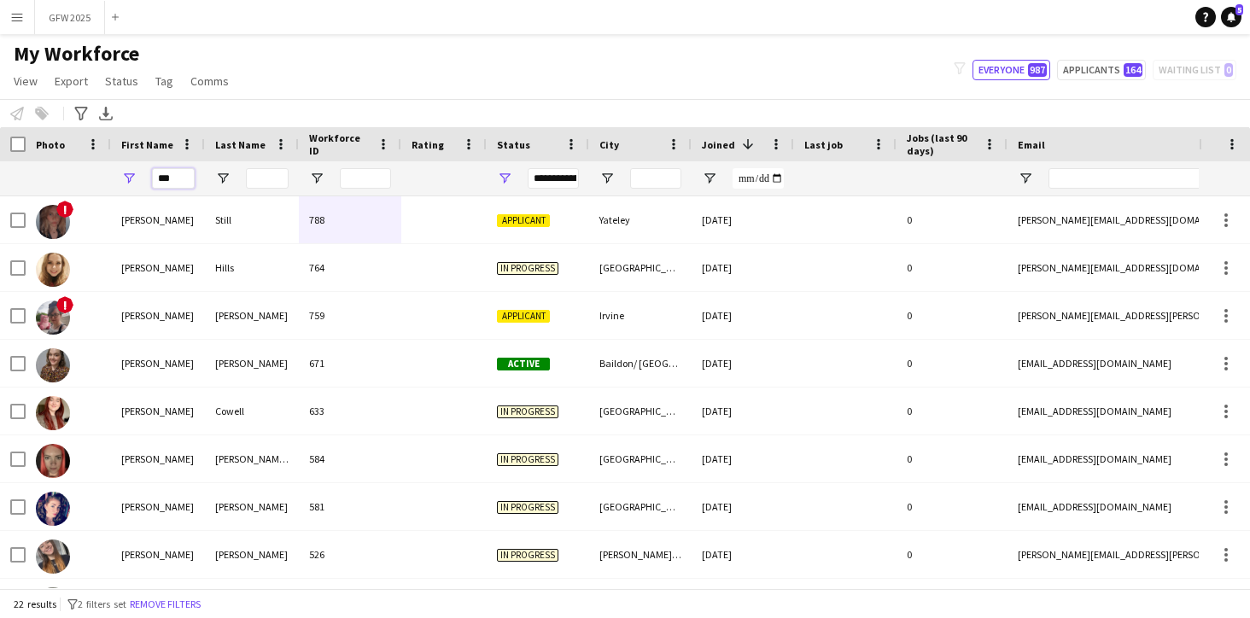
click at [183, 177] on input "***" at bounding box center [173, 178] width 43 height 20
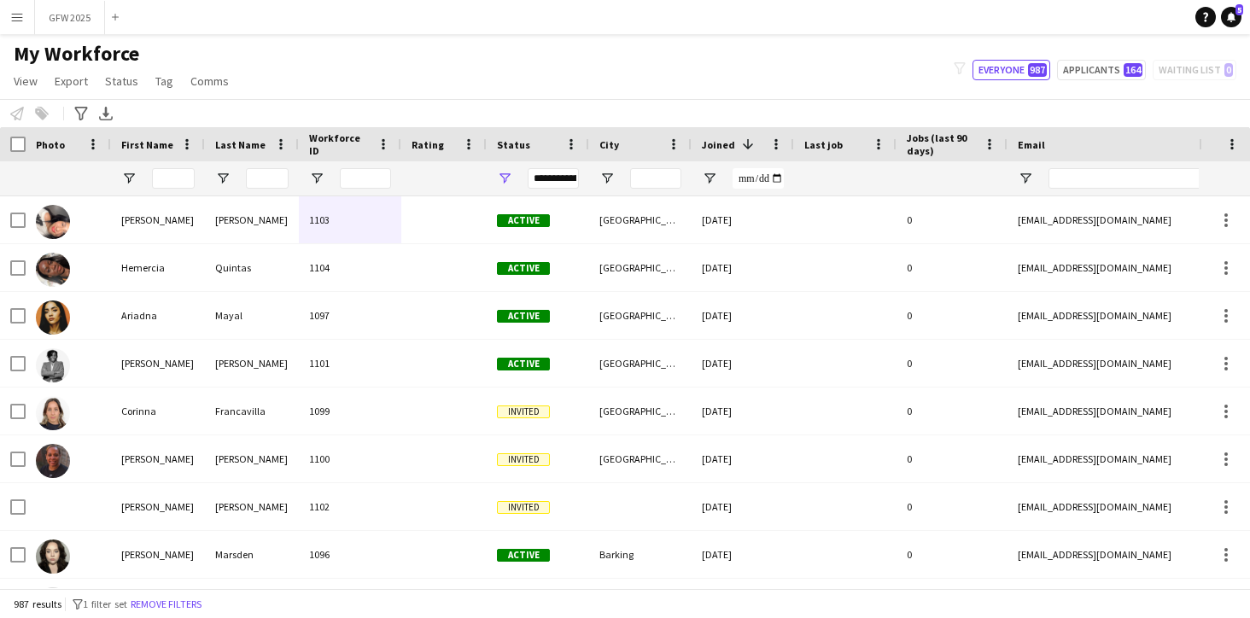
click at [13, 26] on button "Menu" at bounding box center [17, 17] width 34 height 34
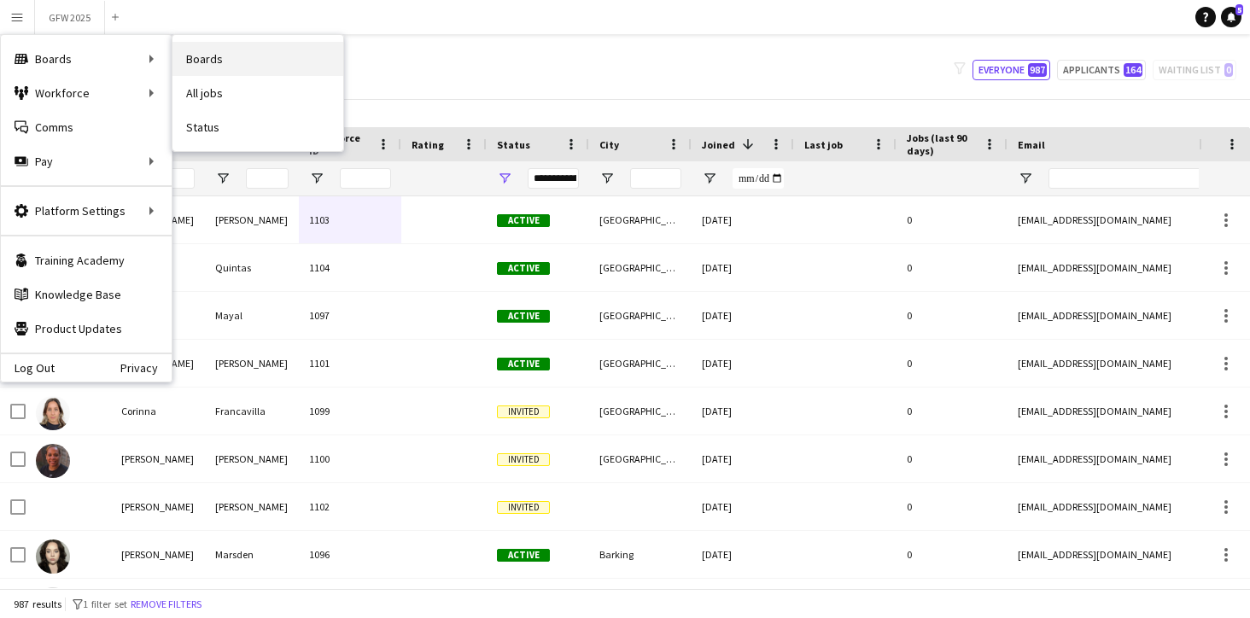
click at [261, 58] on link "Boards" at bounding box center [257, 59] width 171 height 34
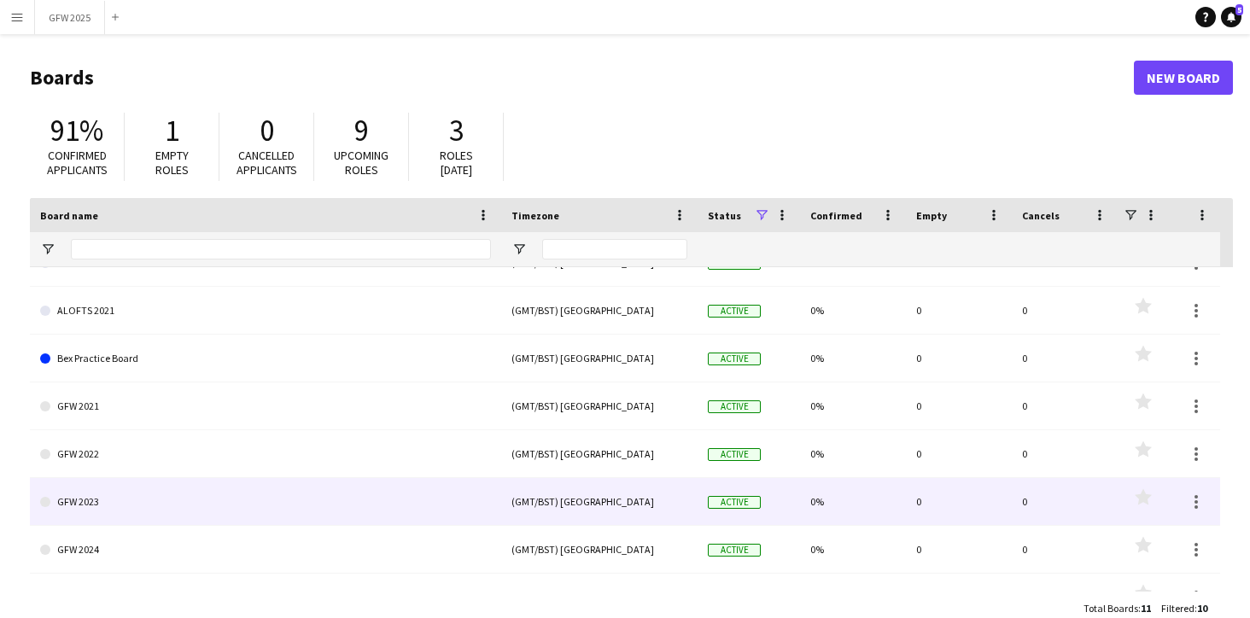
scroll to position [36, 0]
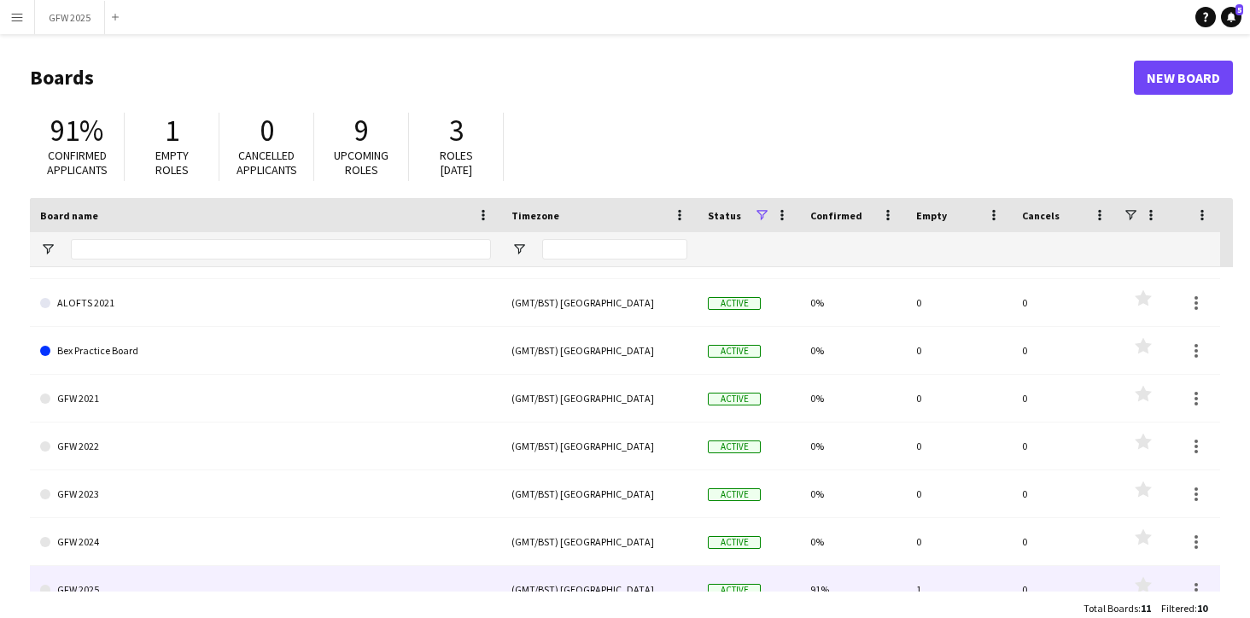
click at [271, 580] on link "GFW 2025" at bounding box center [265, 590] width 451 height 48
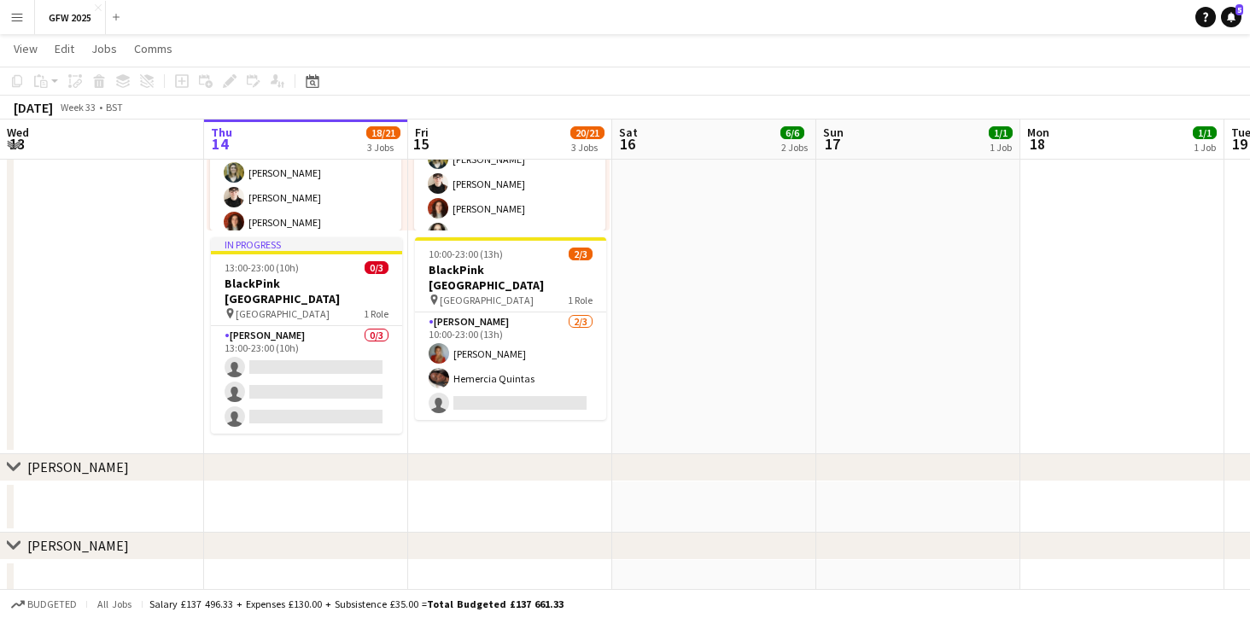
scroll to position [571, 0]
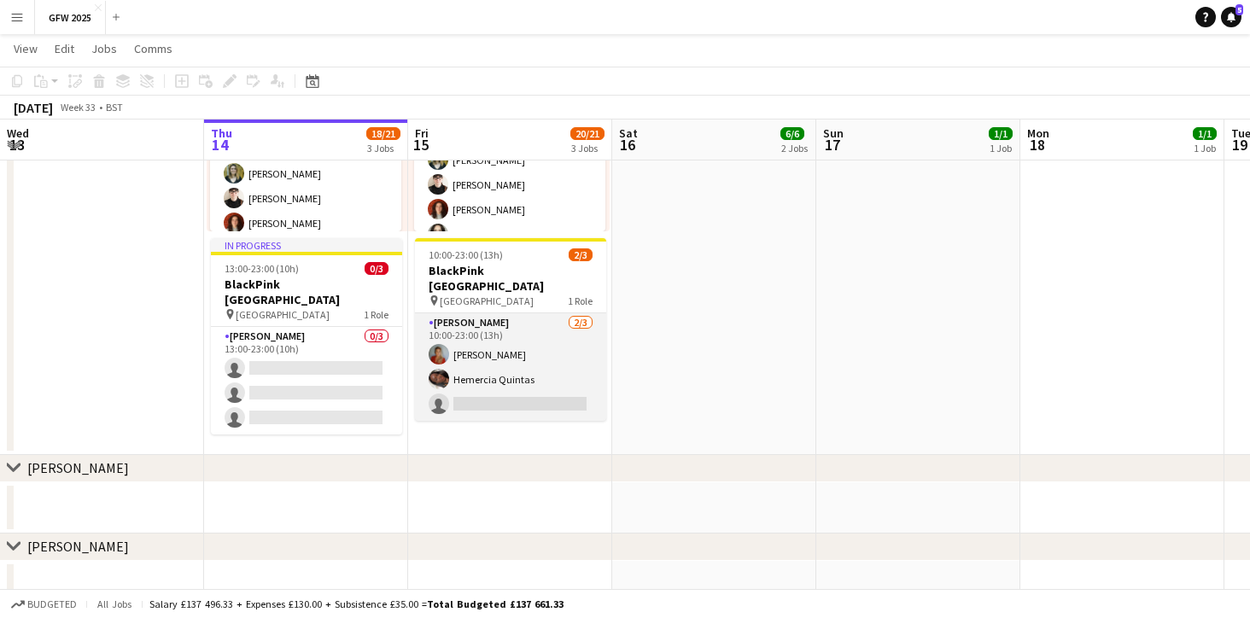
click at [528, 325] on app-card-role "[PERSON_NAME] [DATE] 10:00-23:00 (13h) [PERSON_NAME] [PERSON_NAME] single-neutr…" at bounding box center [510, 367] width 191 height 108
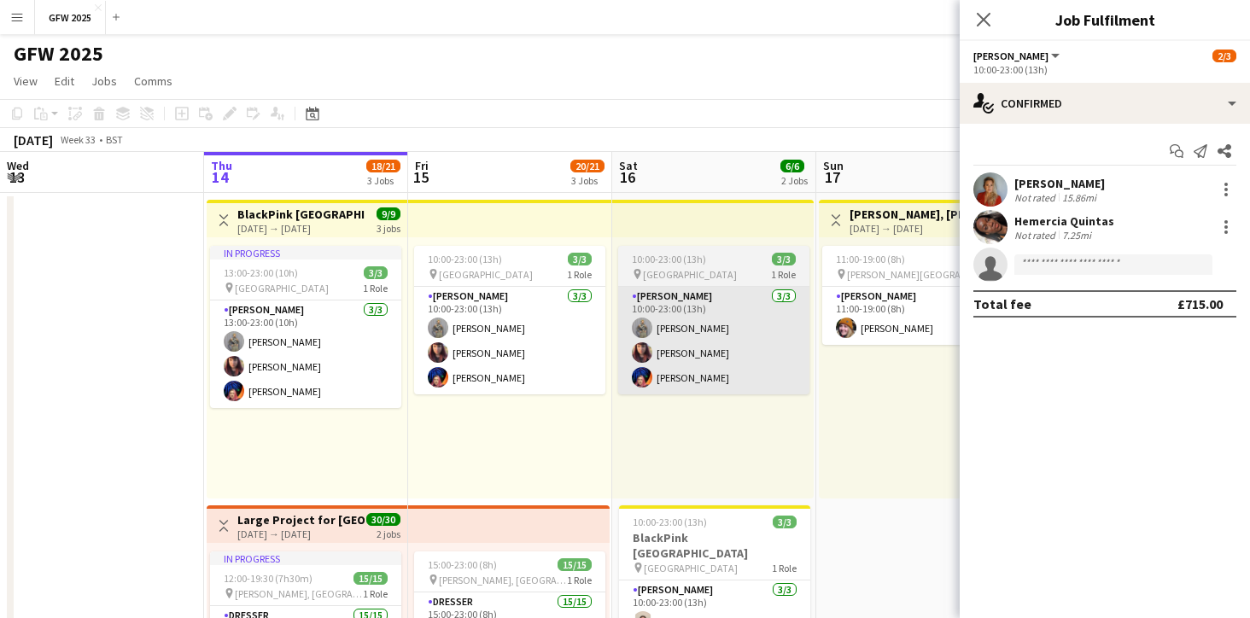
scroll to position [0, 0]
